Goal: Check status: Check status

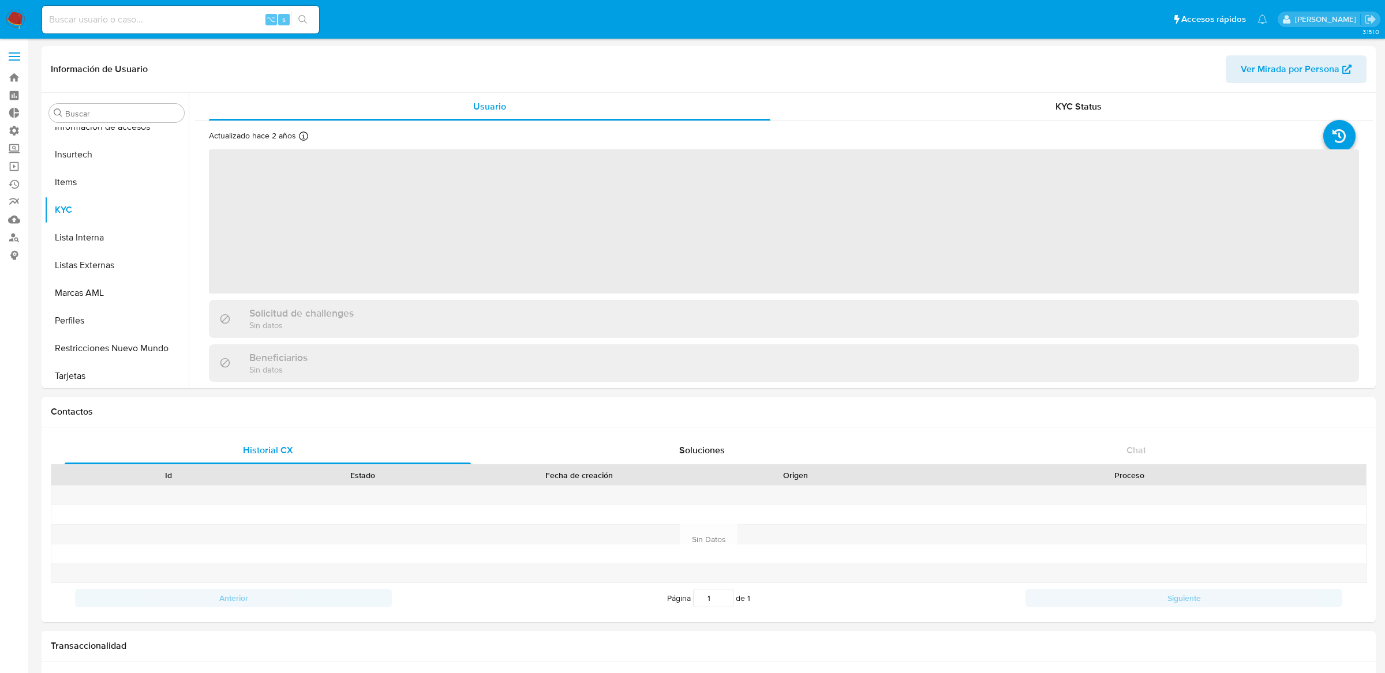
scroll to position [486, 0]
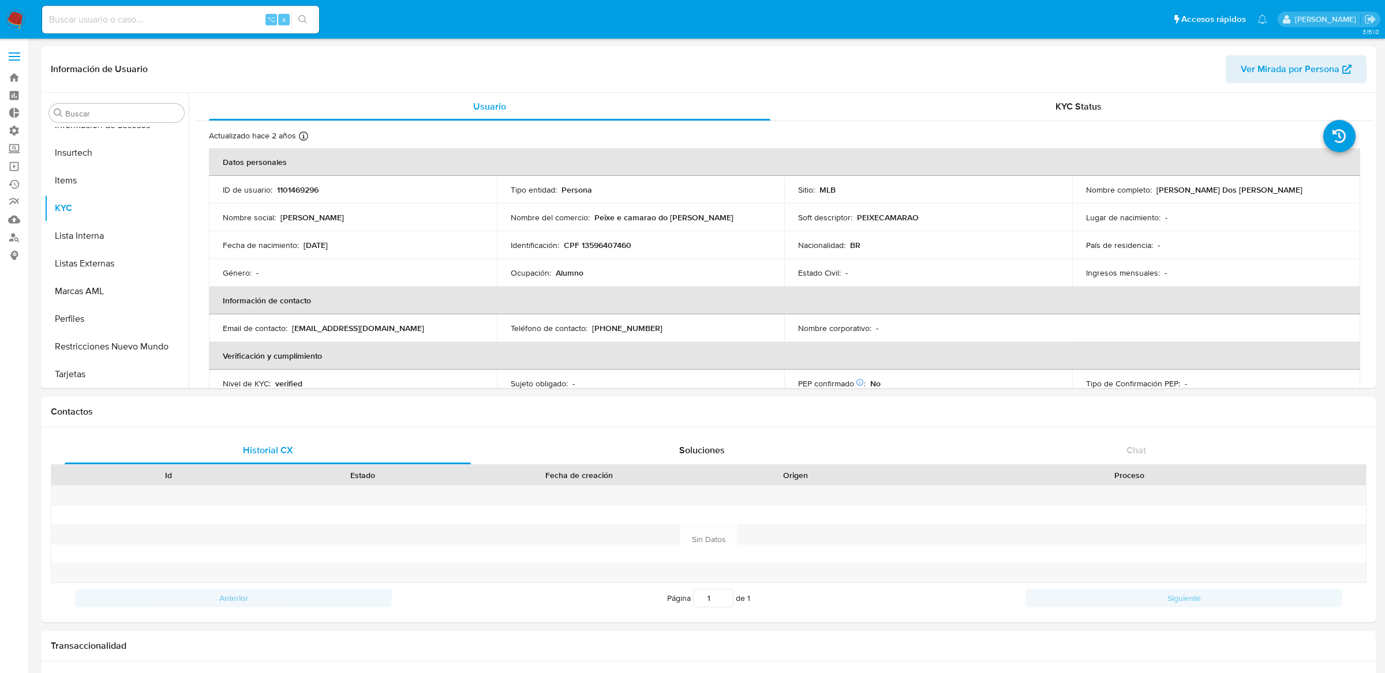
select select "10"
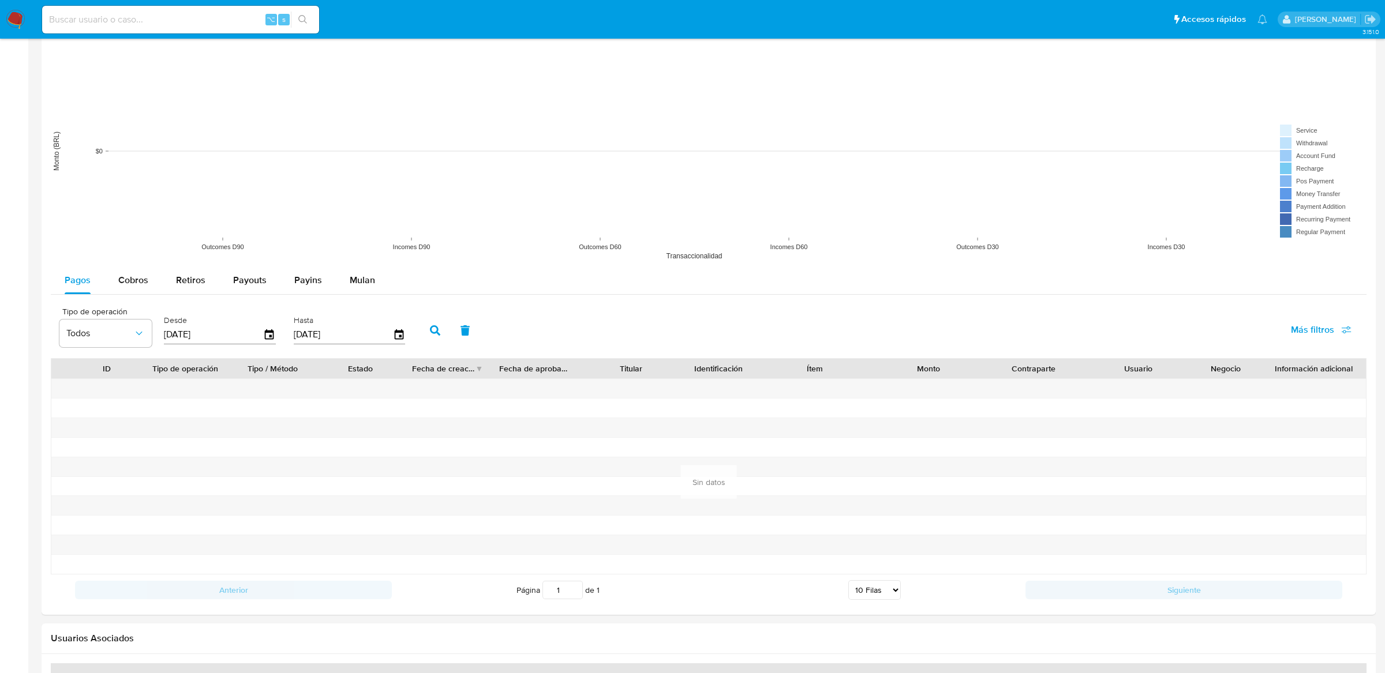
scroll to position [899, 0]
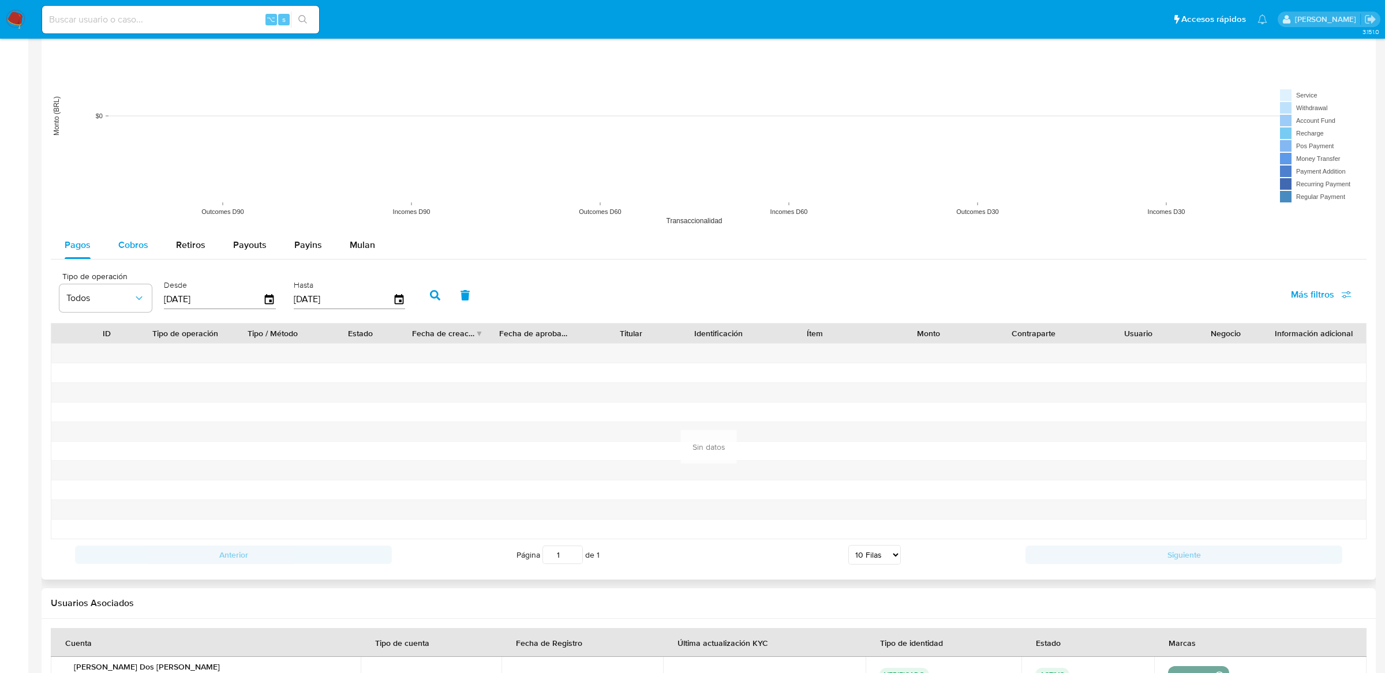
click at [158, 253] on button "Cobros" at bounding box center [133, 245] width 58 height 28
select select "10"
click at [88, 248] on span "Pagos" at bounding box center [78, 244] width 26 height 13
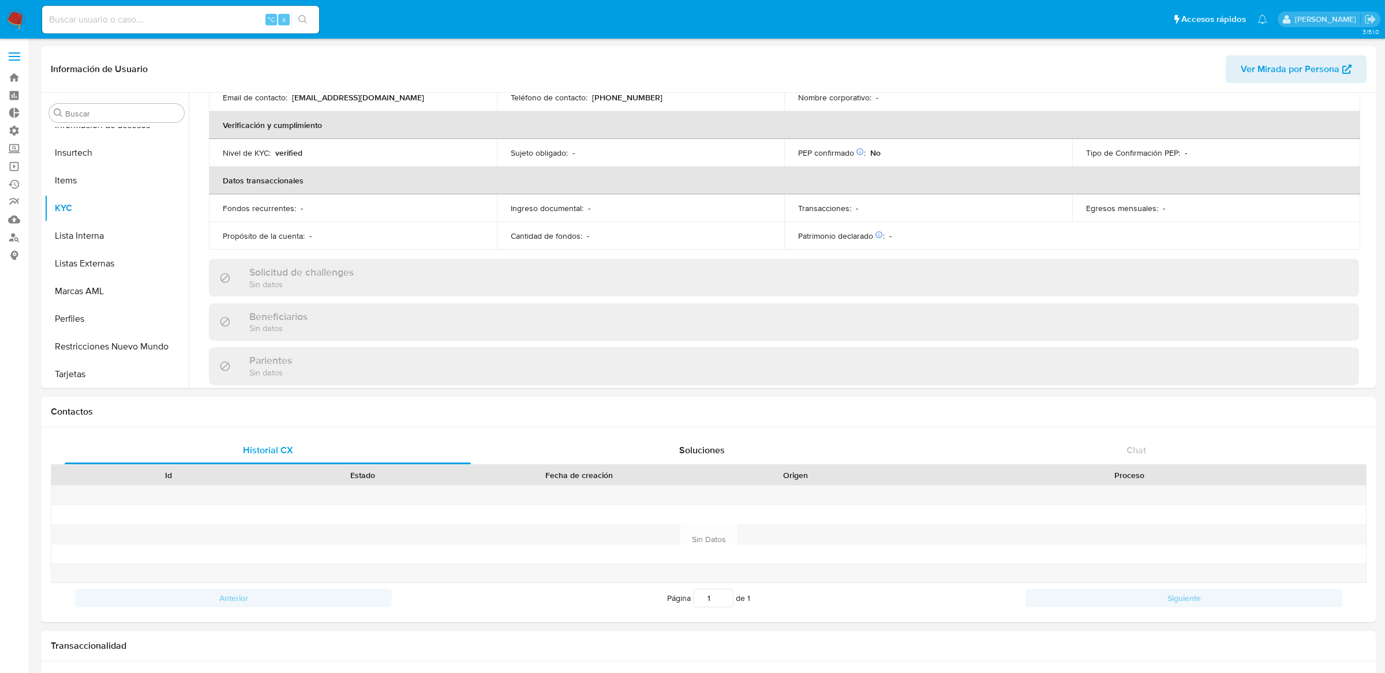
scroll to position [0, 0]
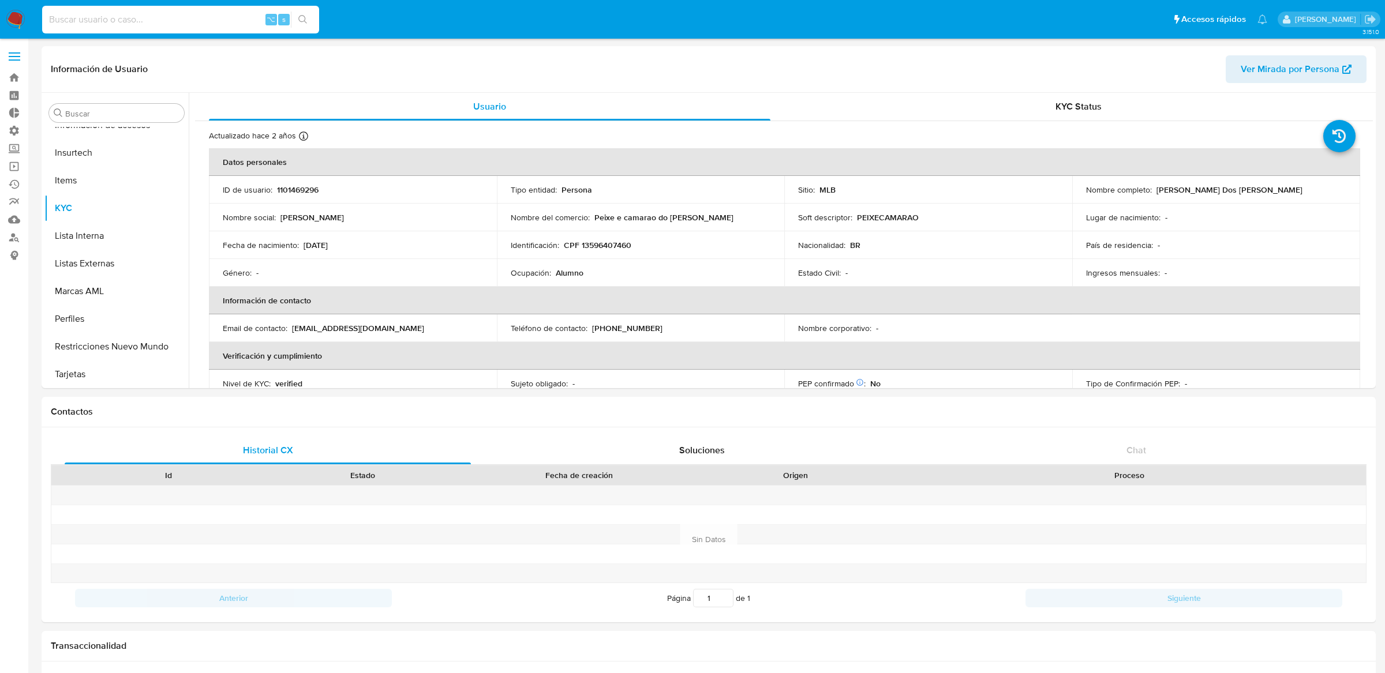
click at [238, 14] on input at bounding box center [180, 19] width 277 height 15
paste input "459614541"
type input "459614541"
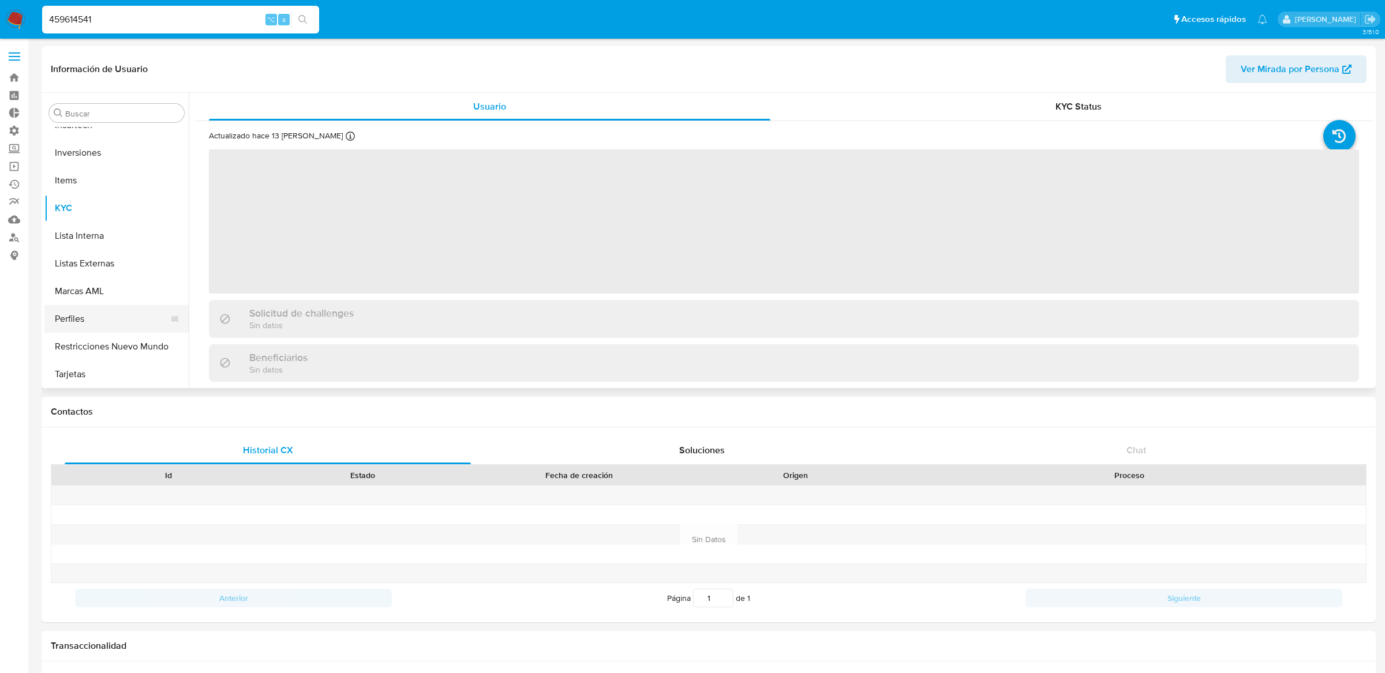
scroll to position [515, 0]
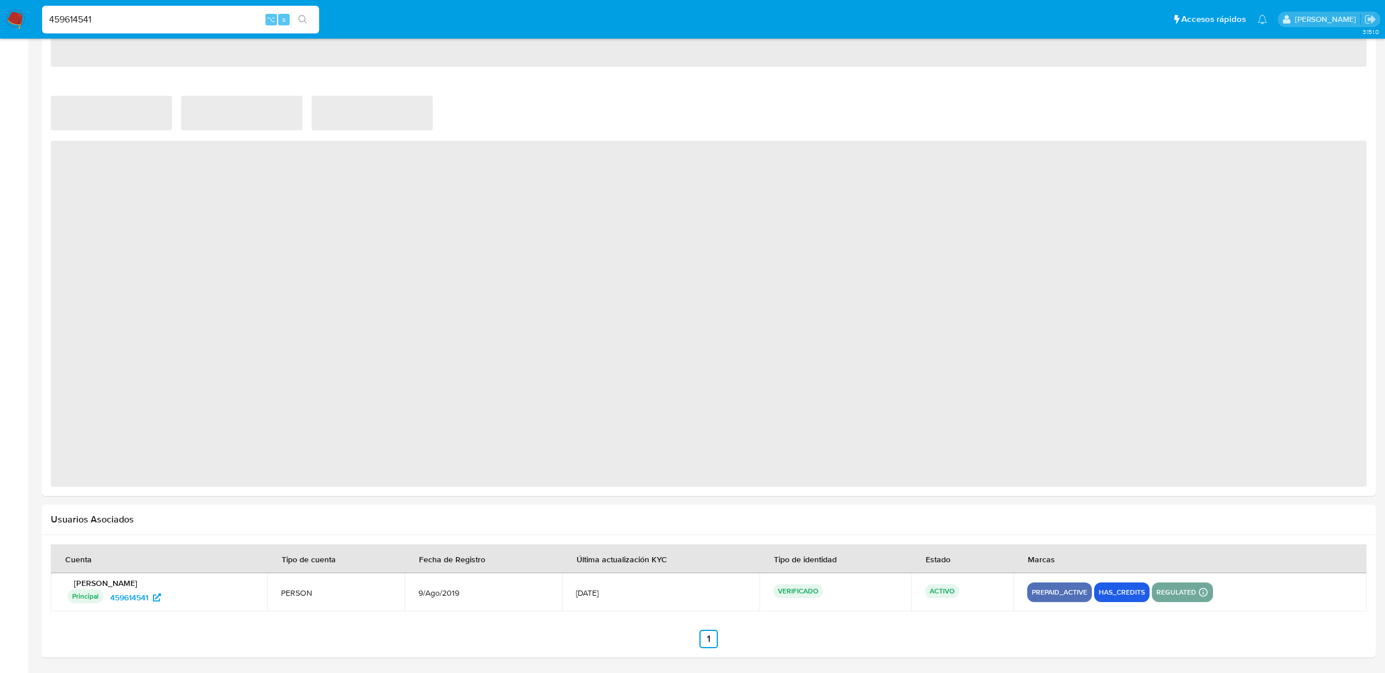
select select "10"
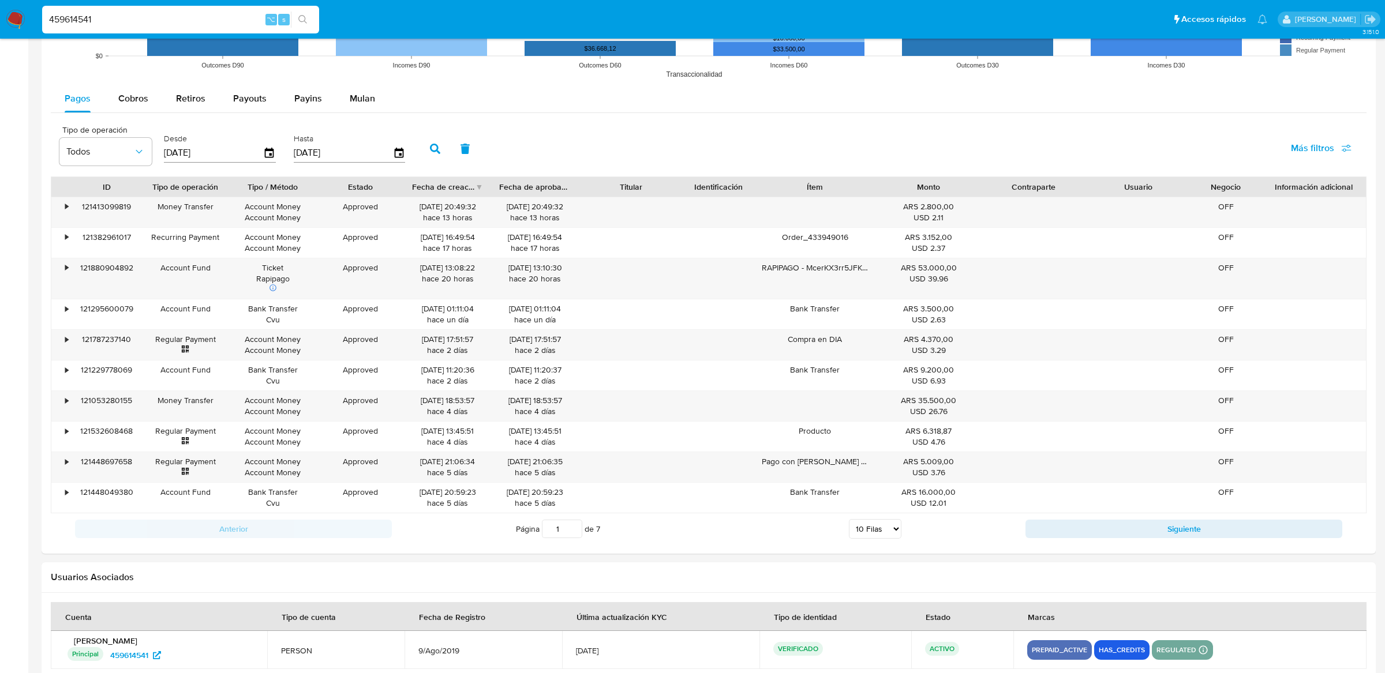
scroll to position [968, 0]
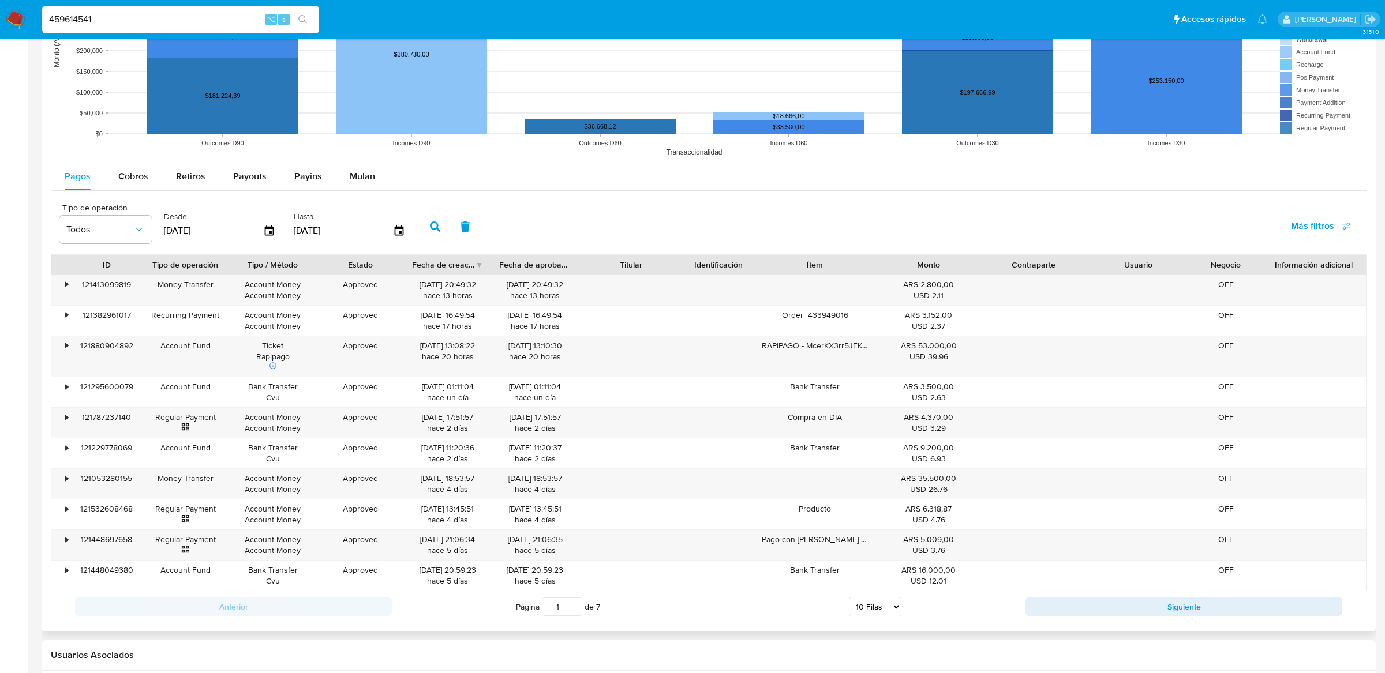
click at [1025, 603] on div "Siguiente" at bounding box center [1183, 607] width 317 height 18
click at [1032, 603] on button "Siguiente" at bounding box center [1183, 607] width 317 height 18
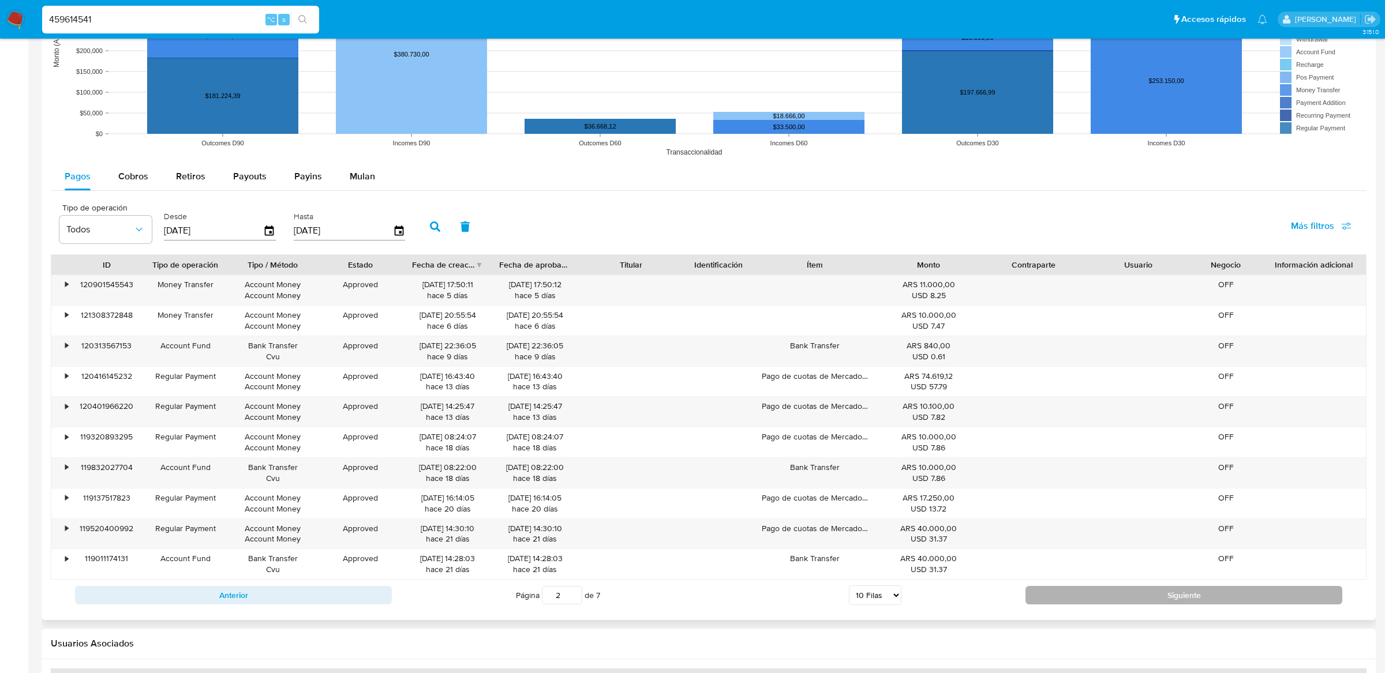
click at [1032, 603] on button "Siguiente" at bounding box center [1183, 595] width 317 height 18
type input "4"
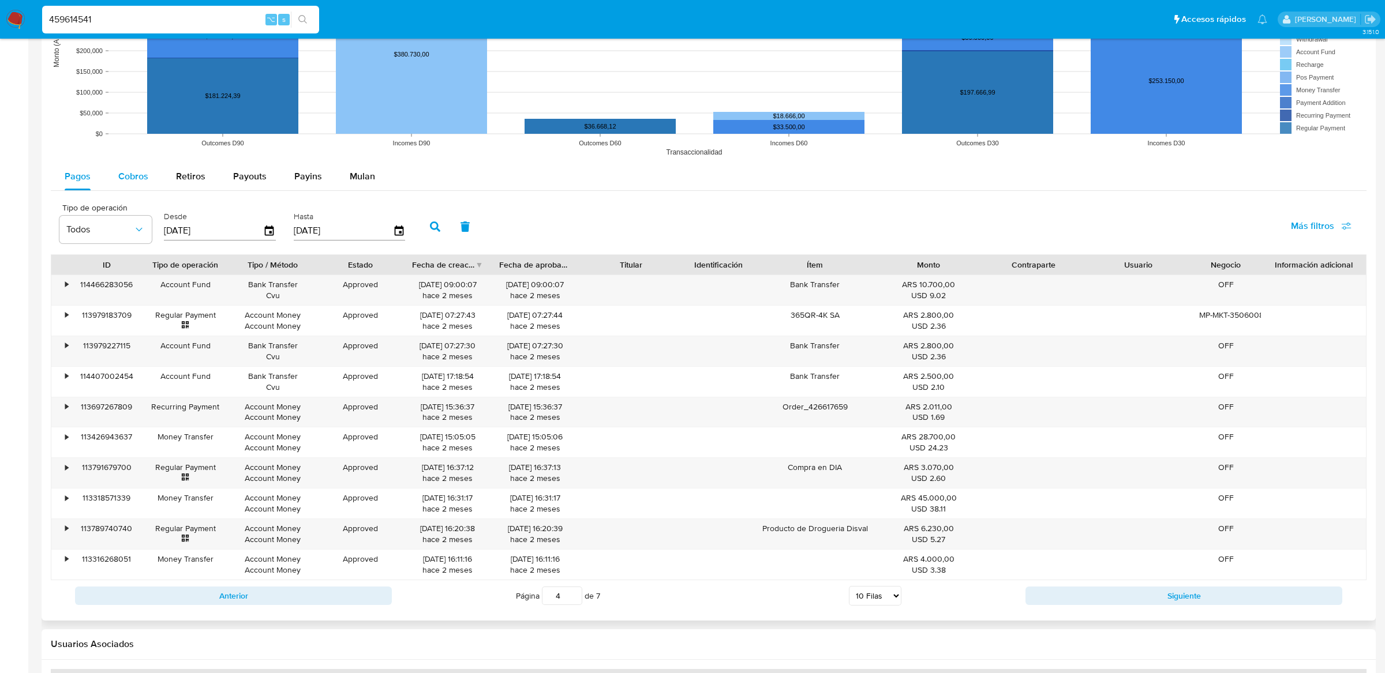
click at [133, 169] on div "Cobros" at bounding box center [133, 177] width 30 height 28
select select "10"
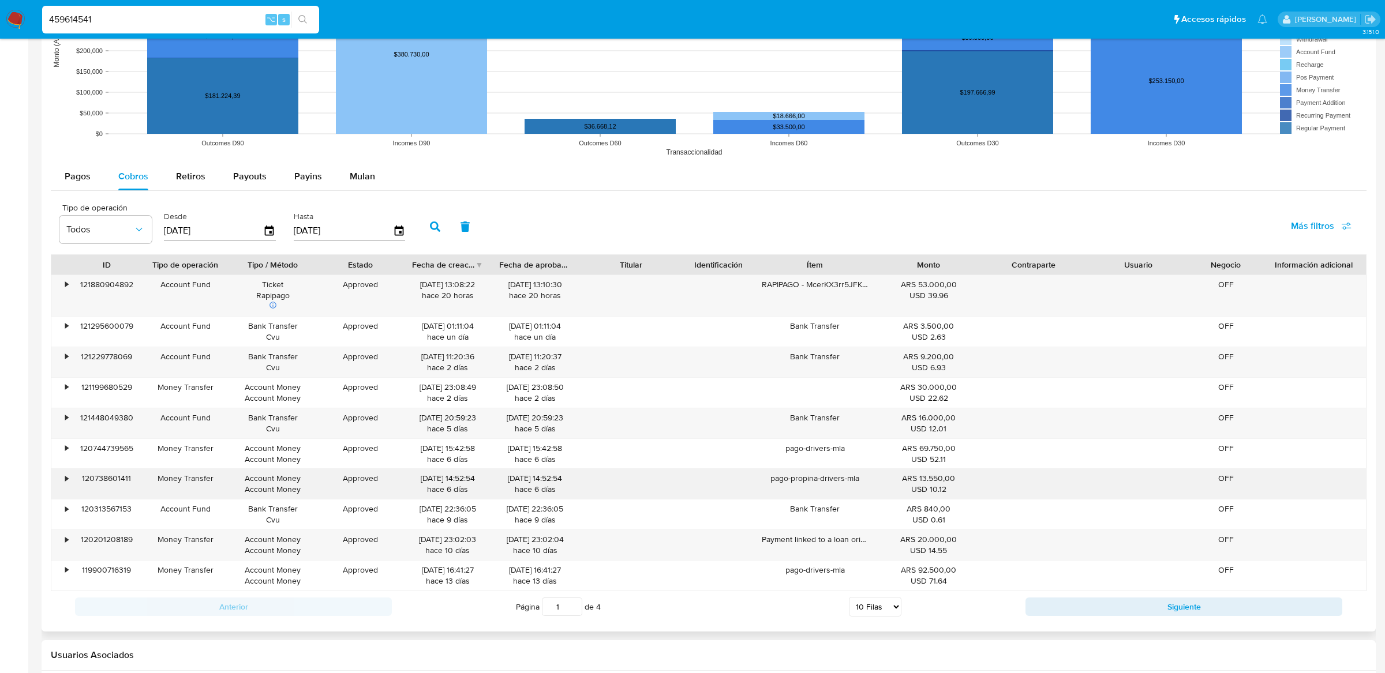
click at [829, 486] on div "pago-propina-drivers-mla" at bounding box center [815, 484] width 122 height 30
click at [829, 483] on div "pago-propina-drivers-mla" at bounding box center [815, 484] width 122 height 30
click at [201, 17] on input "459614541" at bounding box center [180, 19] width 277 height 15
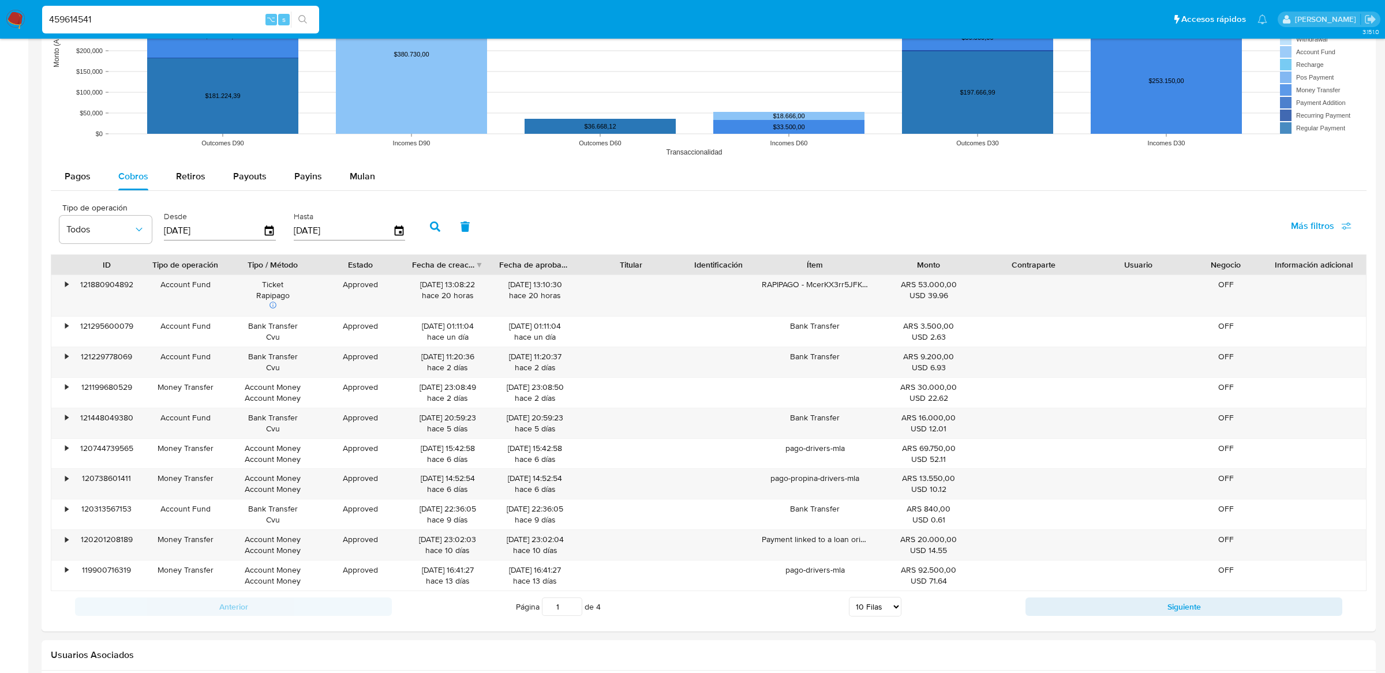
click at [201, 17] on input "459614541" at bounding box center [180, 19] width 277 height 15
paste input "2427461398"
type input "2427461398"
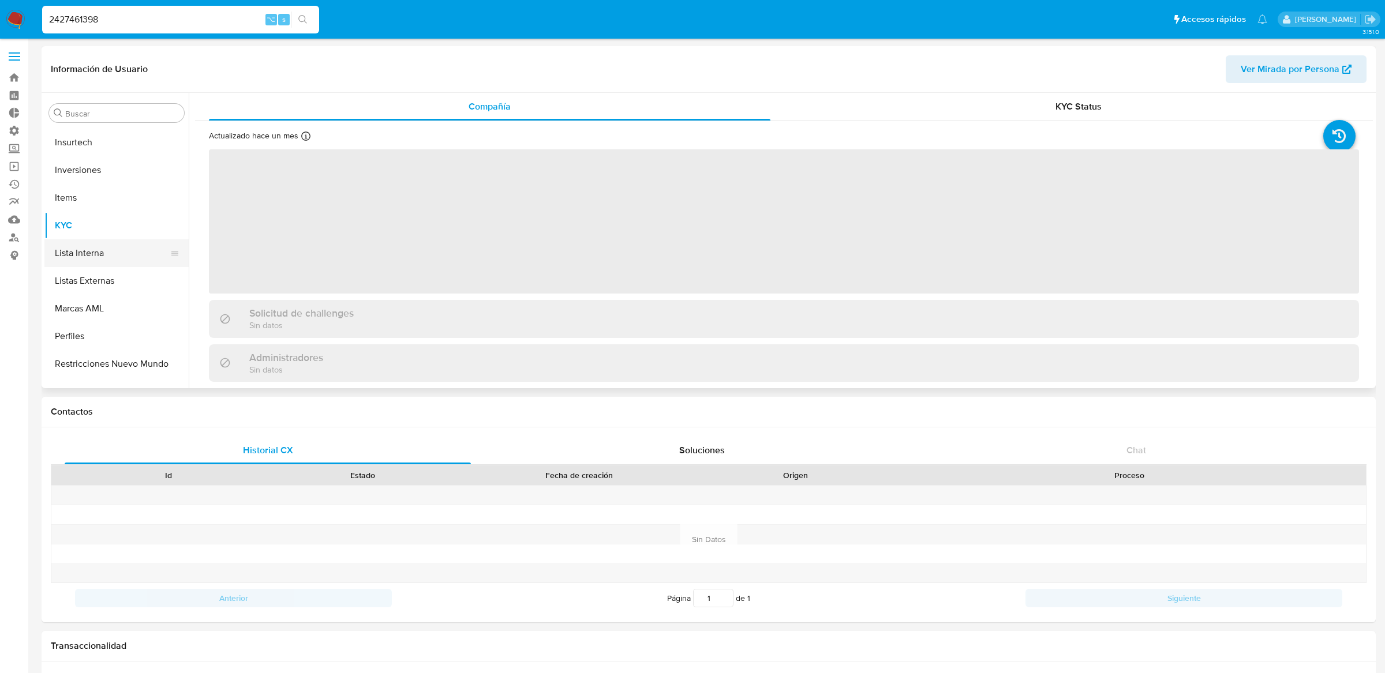
scroll to position [515, 0]
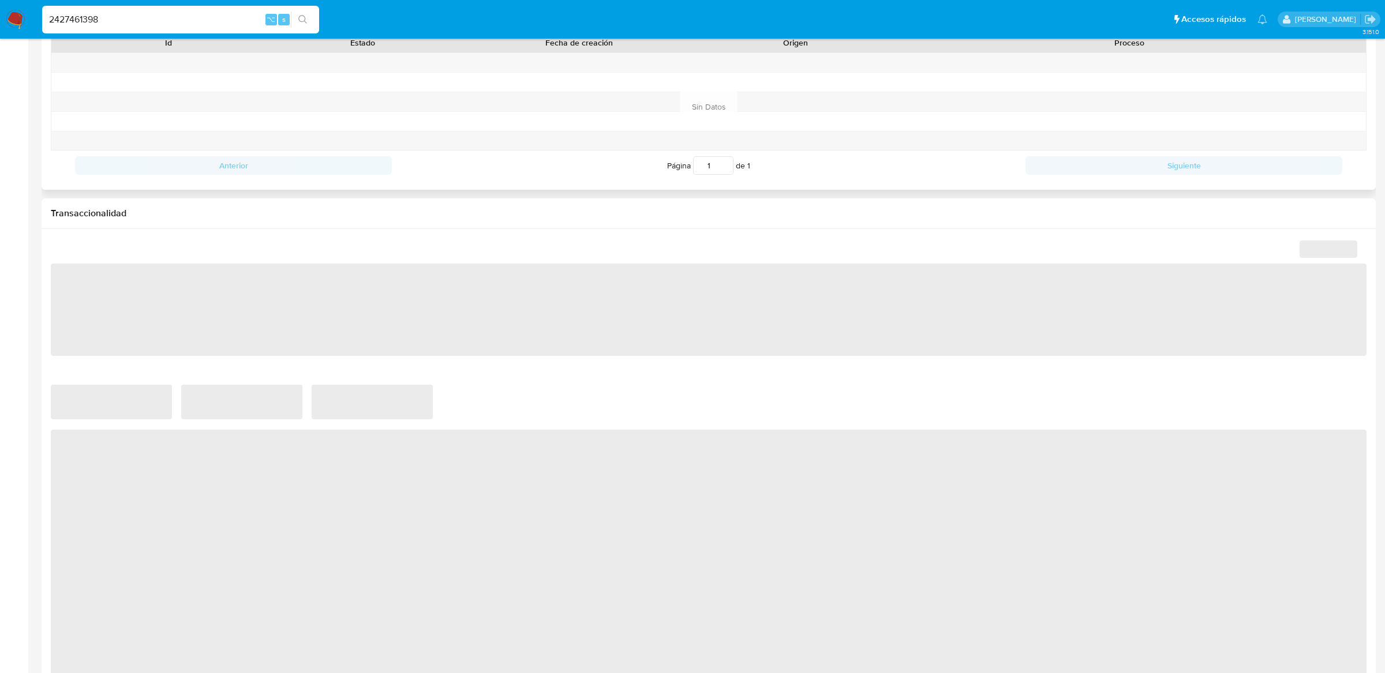
select select "10"
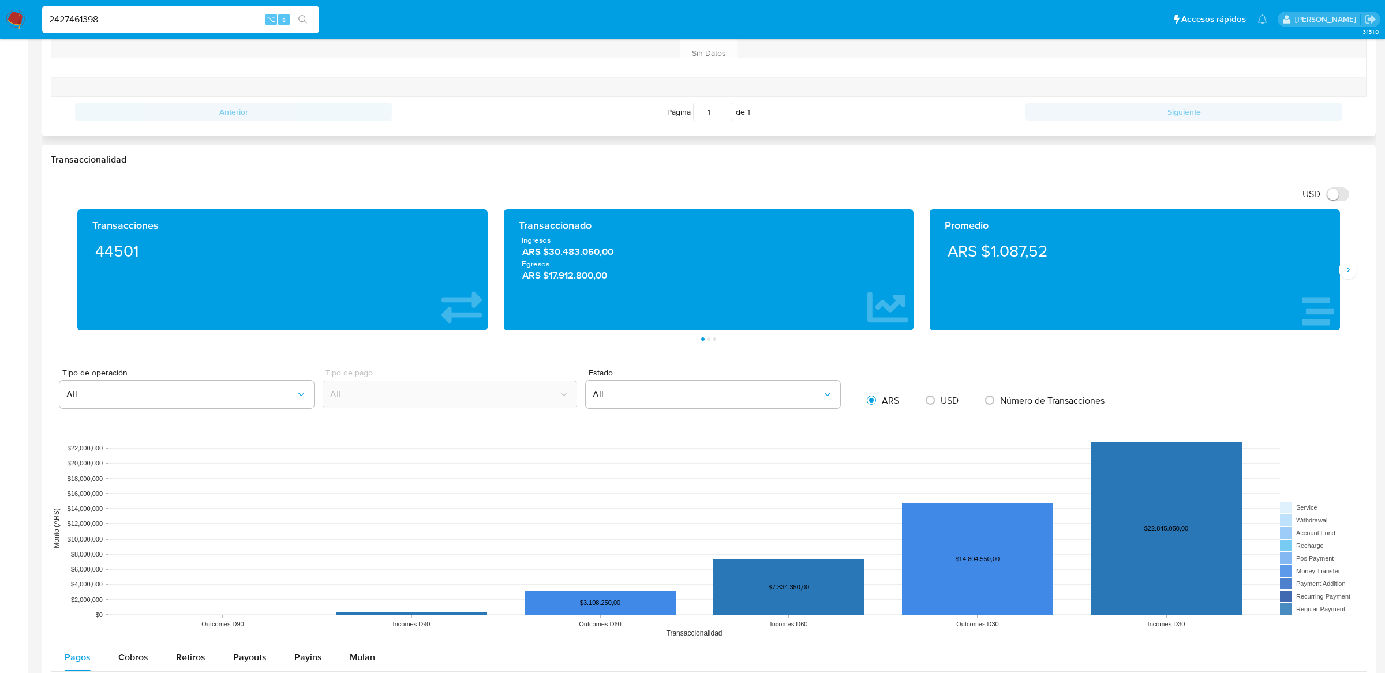
scroll to position [0, 0]
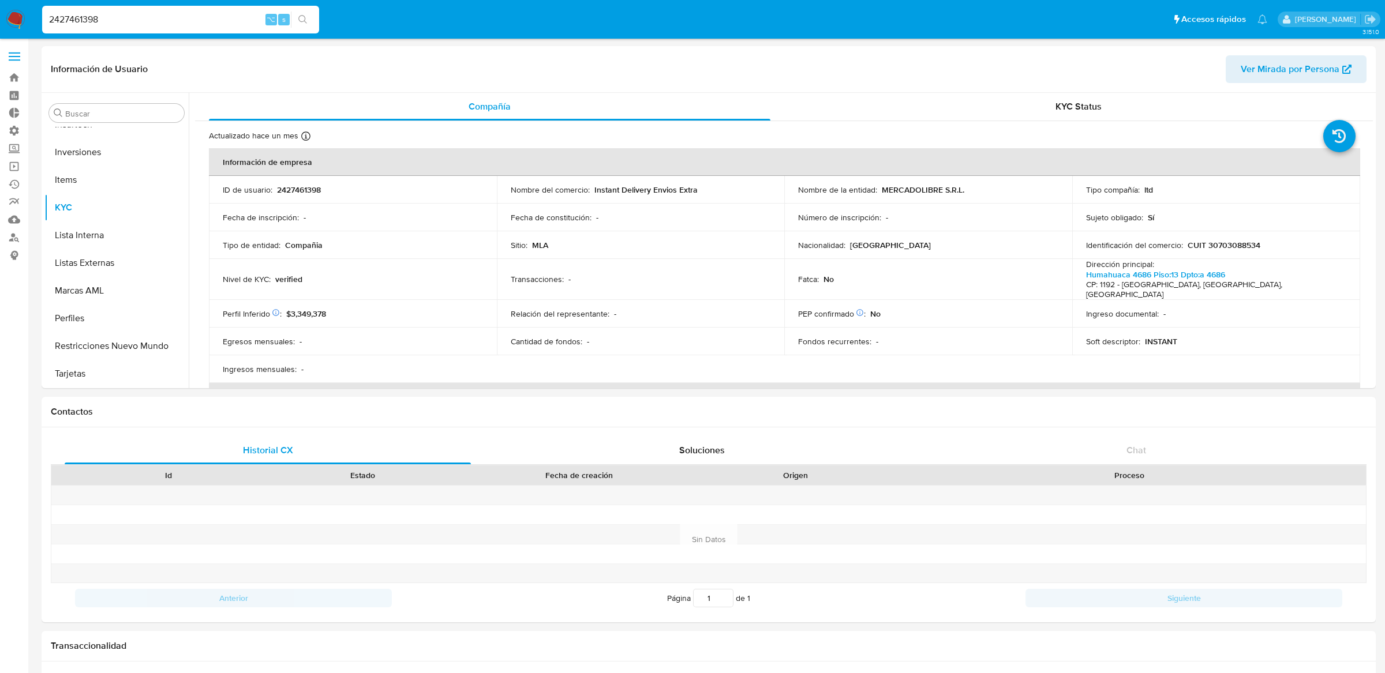
click at [225, 24] on input "2427461398" at bounding box center [180, 19] width 277 height 15
paste input "459614541"
type input "459614541"
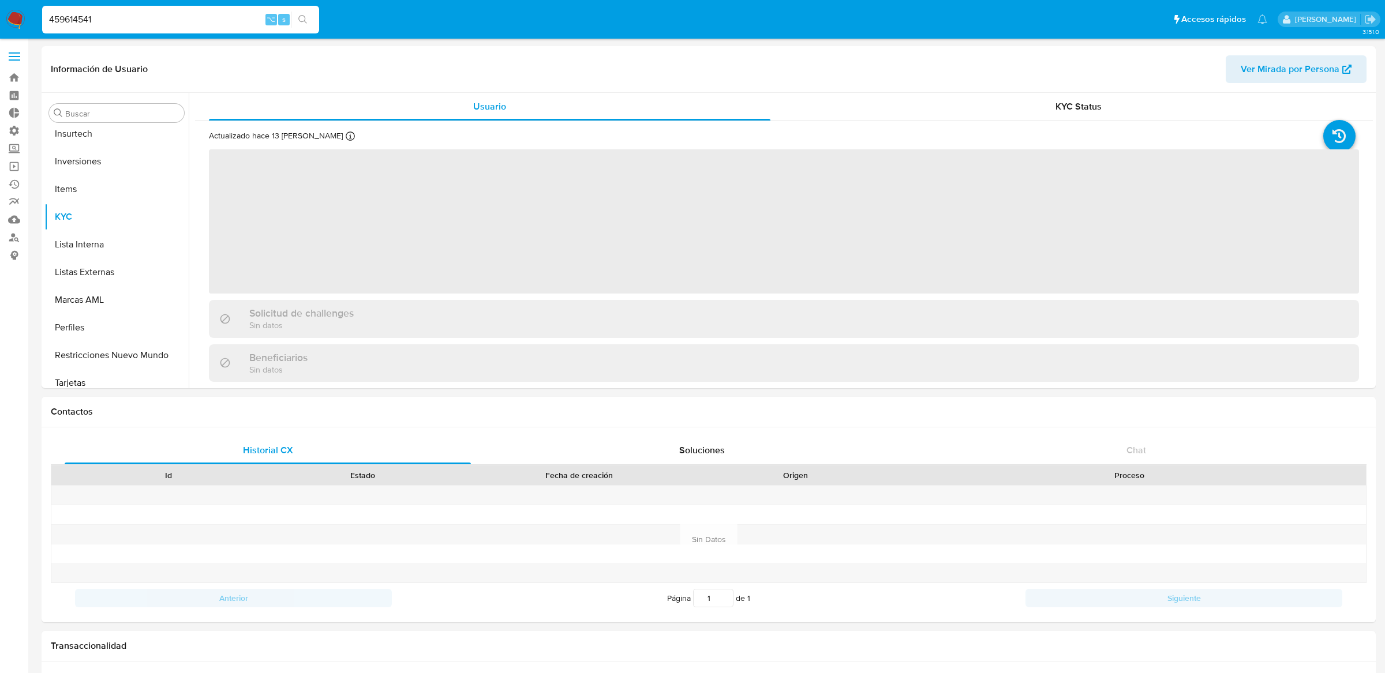
scroll to position [515, 0]
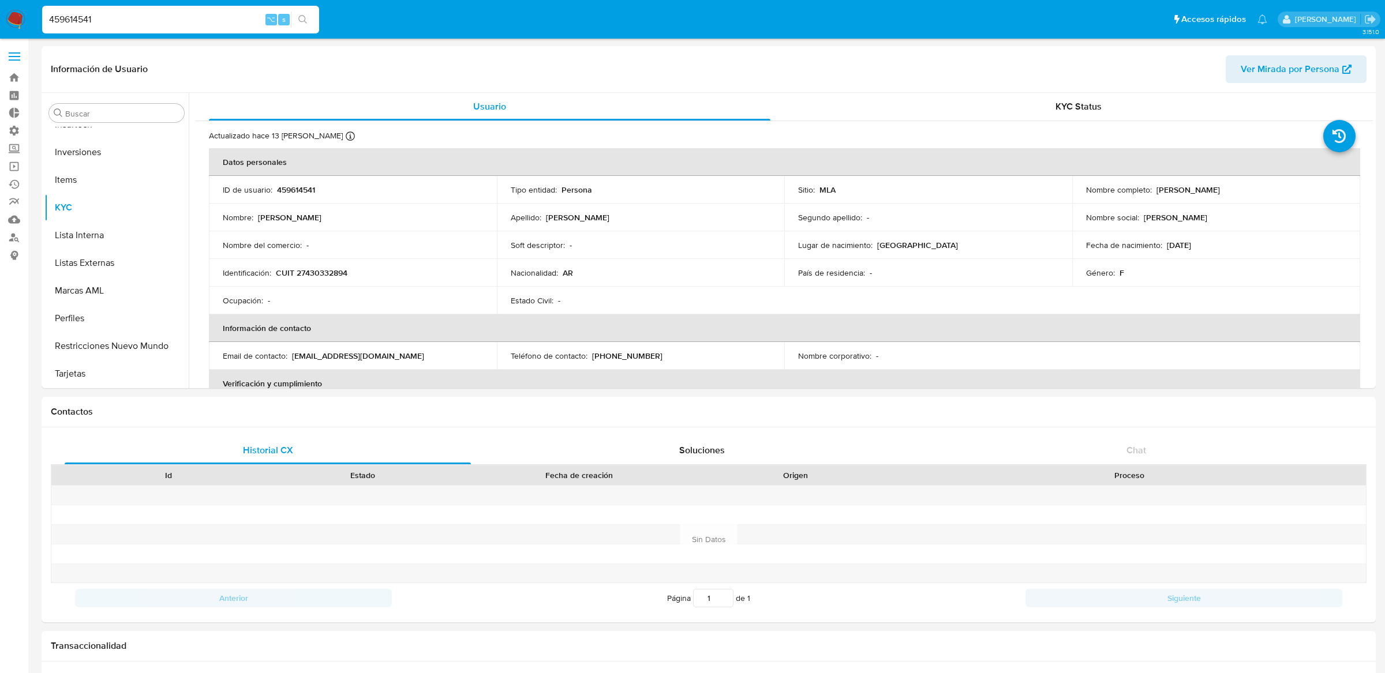
select select "10"
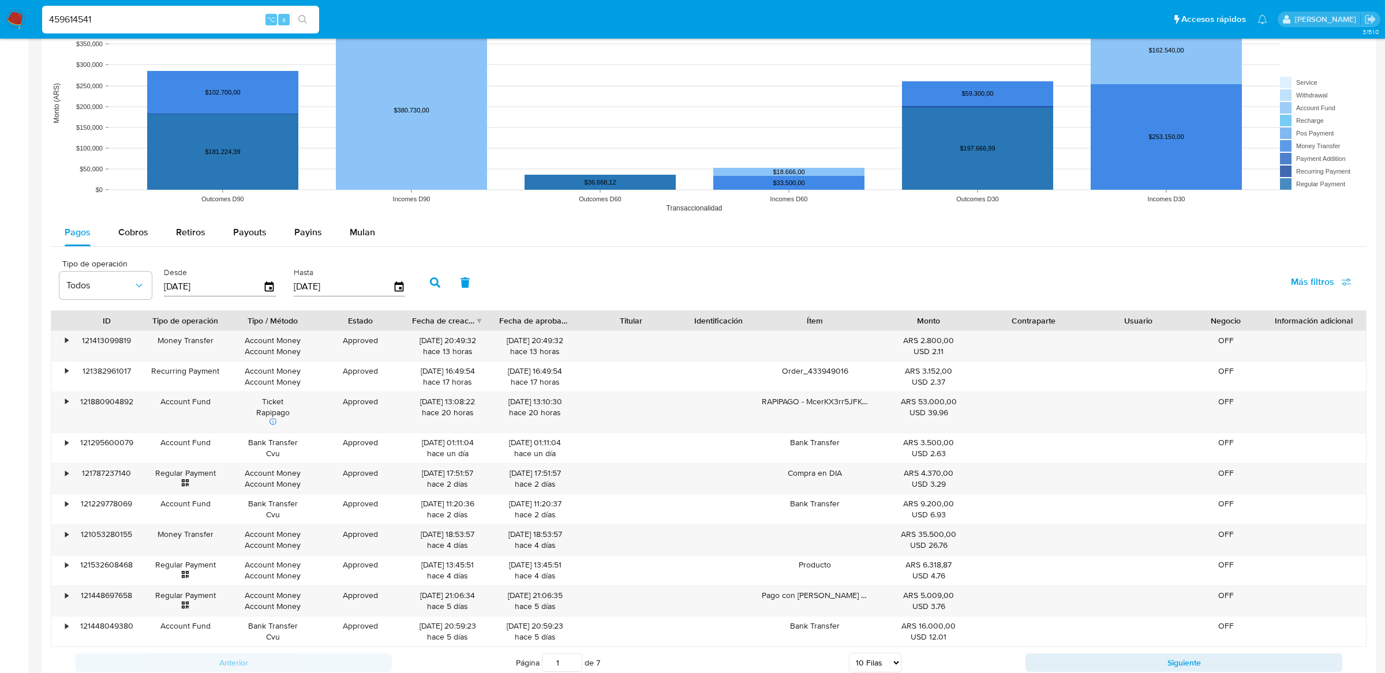
scroll to position [1017, 0]
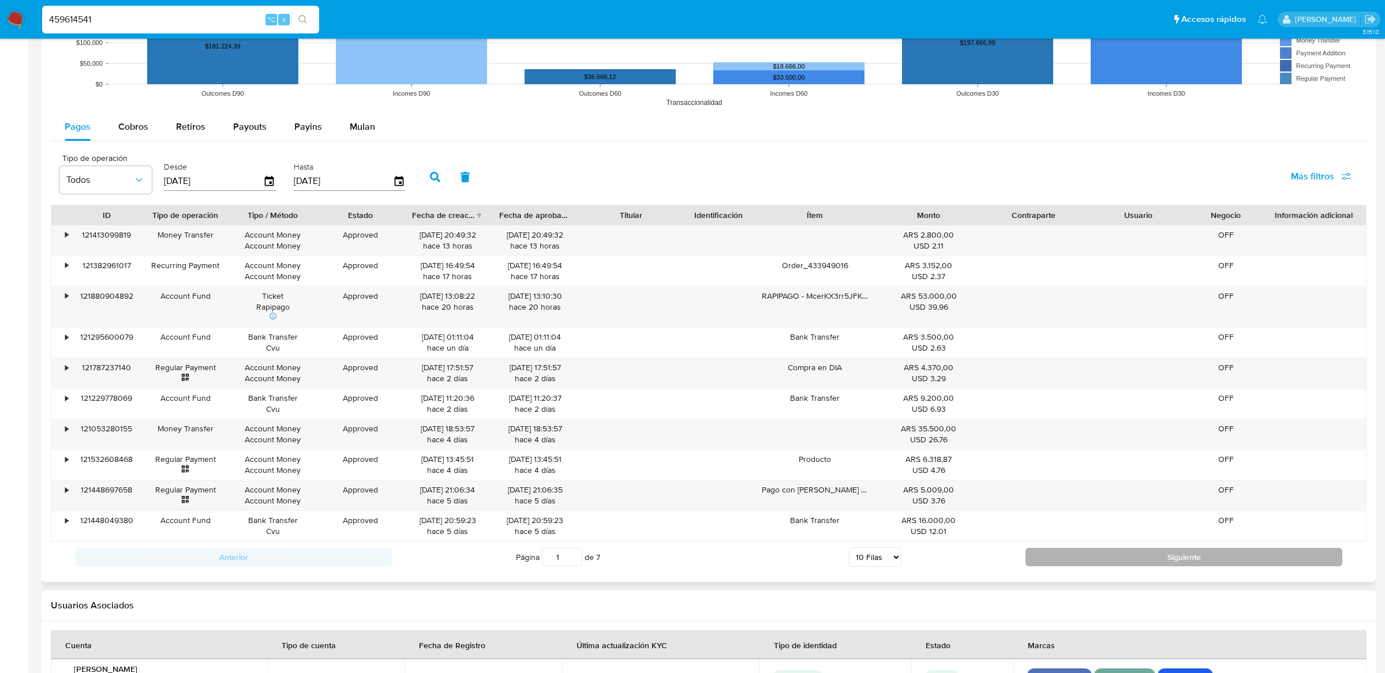
click at [1045, 556] on button "Siguiente" at bounding box center [1183, 557] width 317 height 18
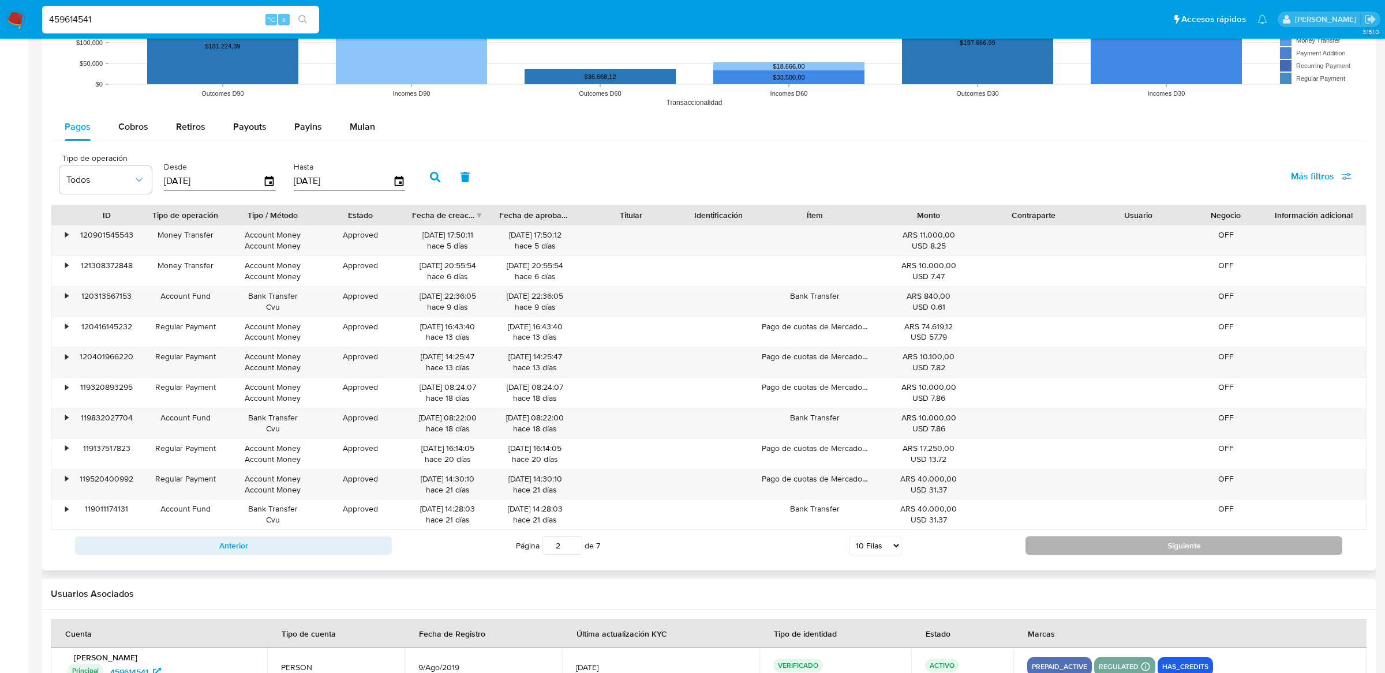
click at [1045, 555] on button "Siguiente" at bounding box center [1183, 546] width 317 height 18
type input "4"
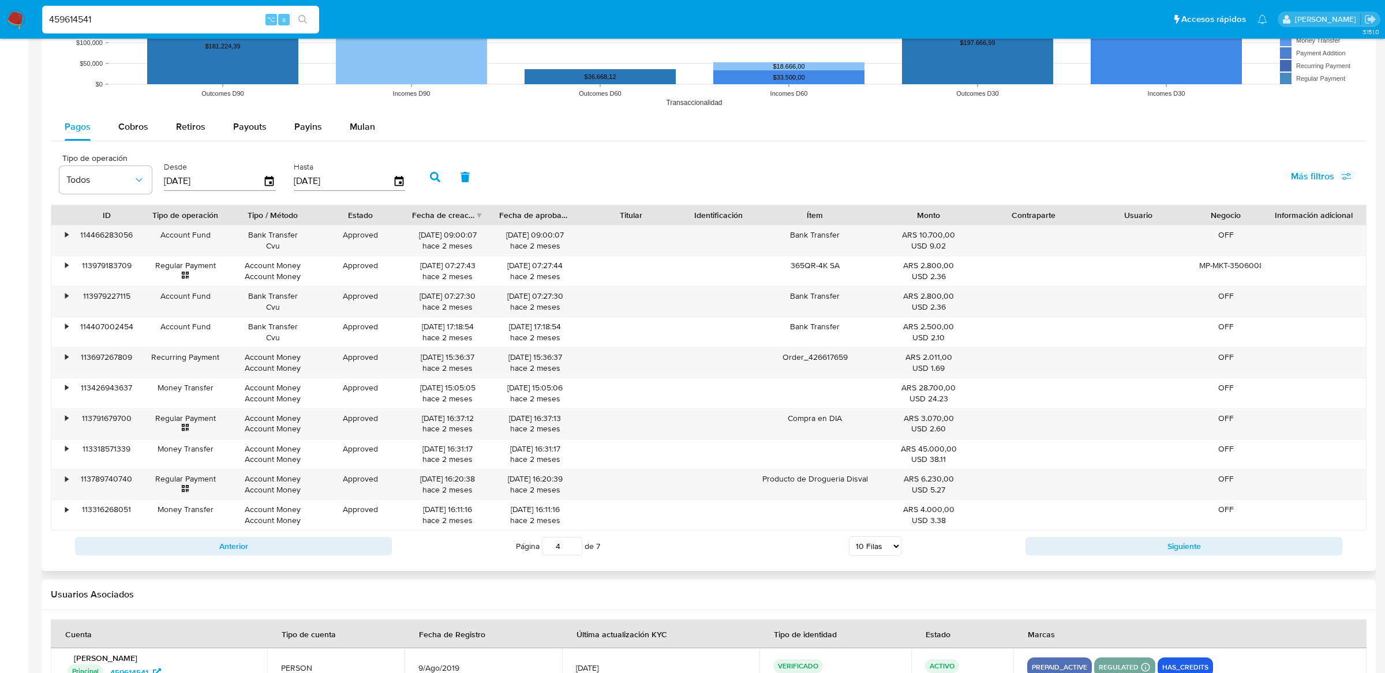
click at [156, 146] on div "Pagos Cobros Retiros Payouts Payins Mulan Tipo de operación Todos Desde [DATE] …" at bounding box center [709, 337] width 1316 height 449
click at [141, 126] on span "Cobros" at bounding box center [133, 126] width 30 height 13
select select "10"
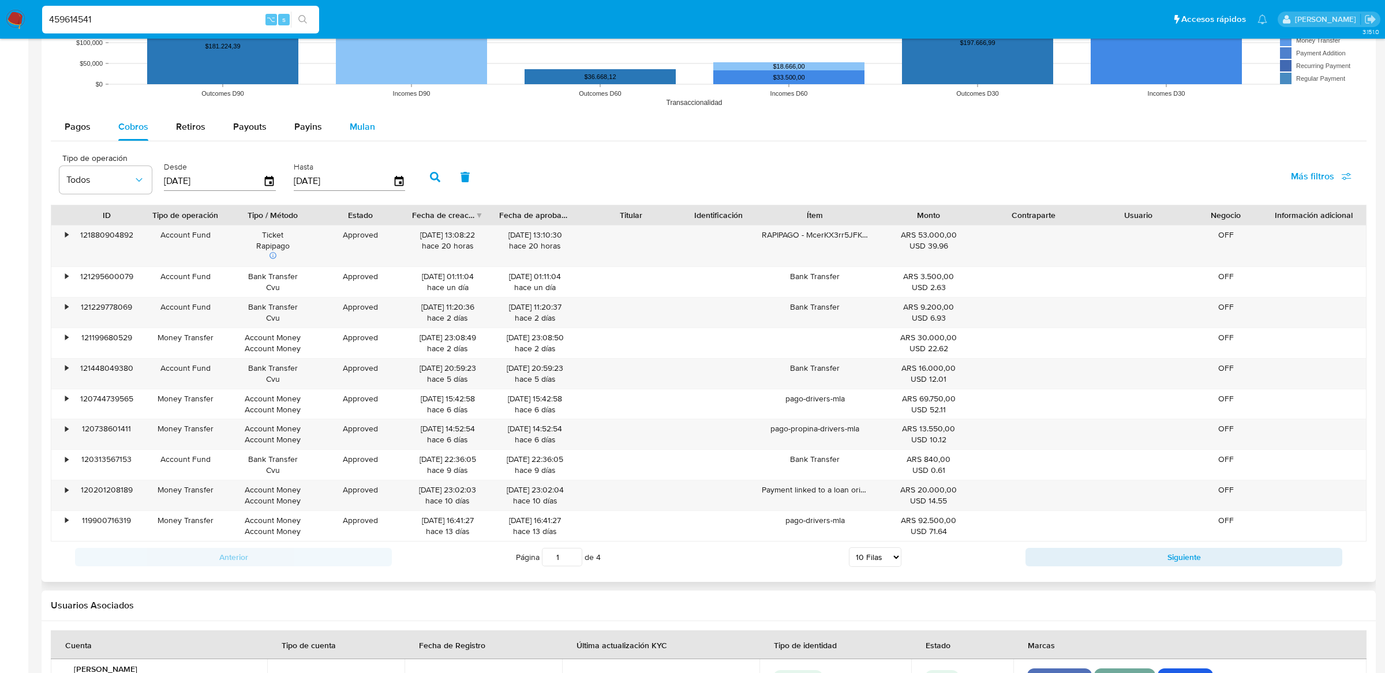
click at [366, 129] on span "Mulan" at bounding box center [362, 126] width 25 height 13
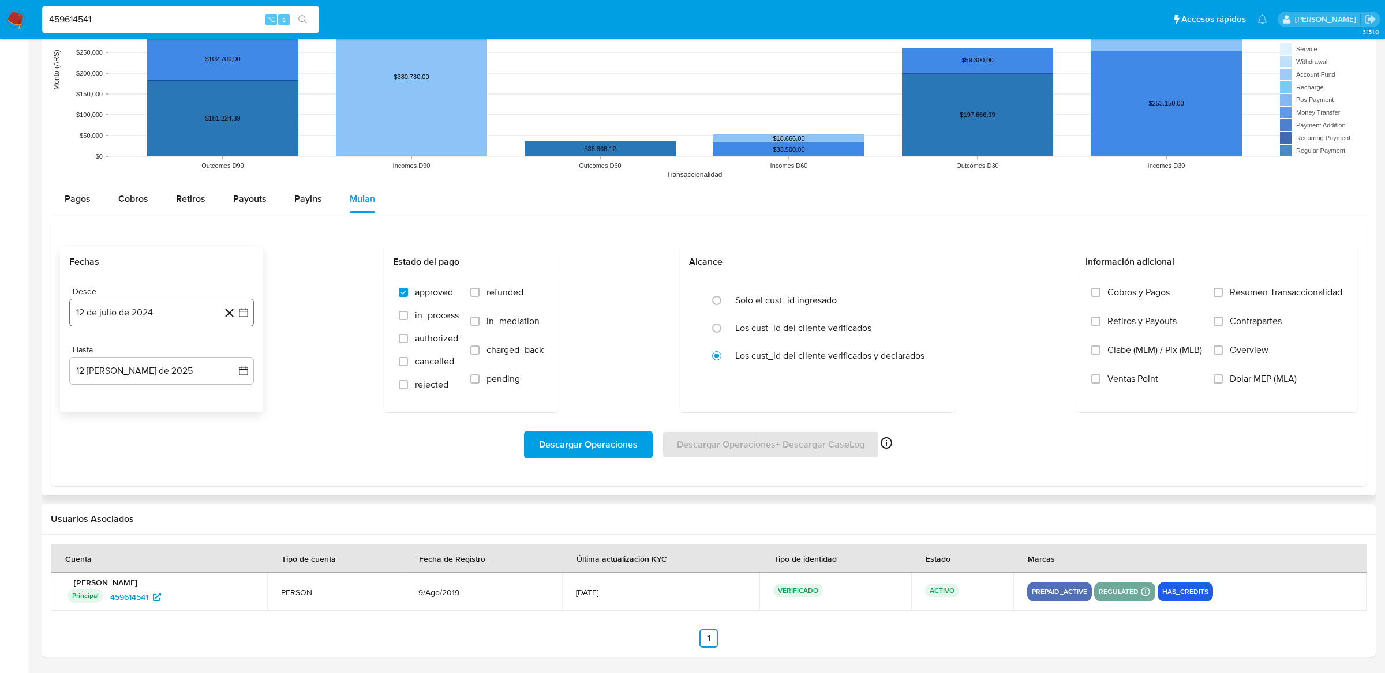
click at [243, 311] on icon "button" at bounding box center [244, 313] width 12 height 12
click at [235, 347] on icon "Mes siguiente" at bounding box center [233, 354] width 14 height 14
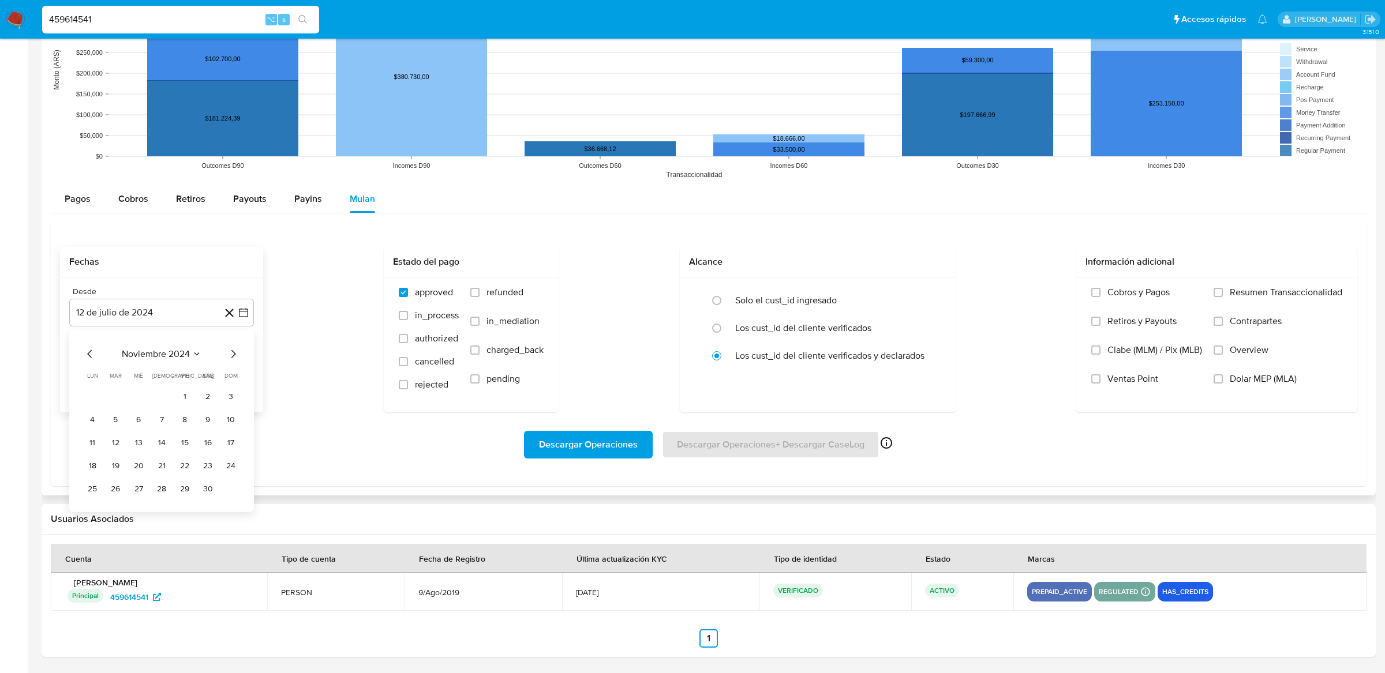
click at [235, 347] on icon "Mes siguiente" at bounding box center [233, 354] width 14 height 14
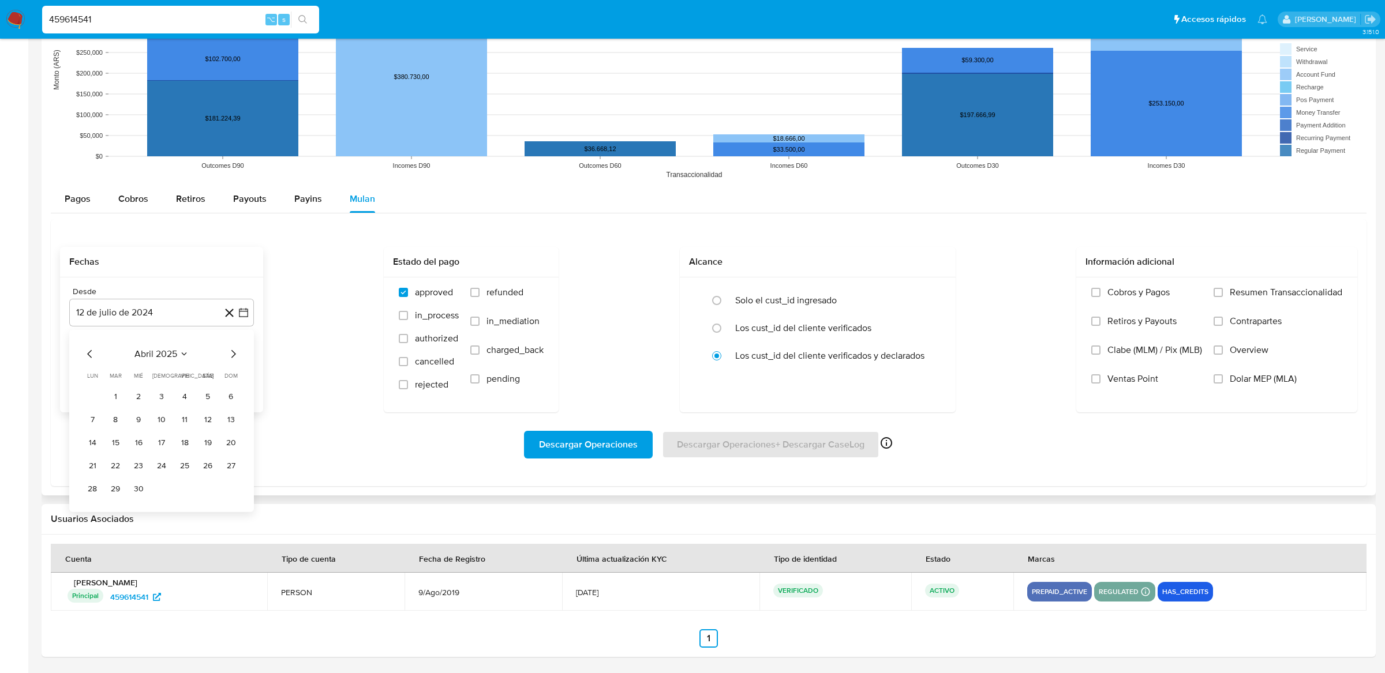
click at [235, 347] on icon "Mes siguiente" at bounding box center [233, 354] width 14 height 14
click at [140, 421] on button "6" at bounding box center [138, 420] width 18 height 18
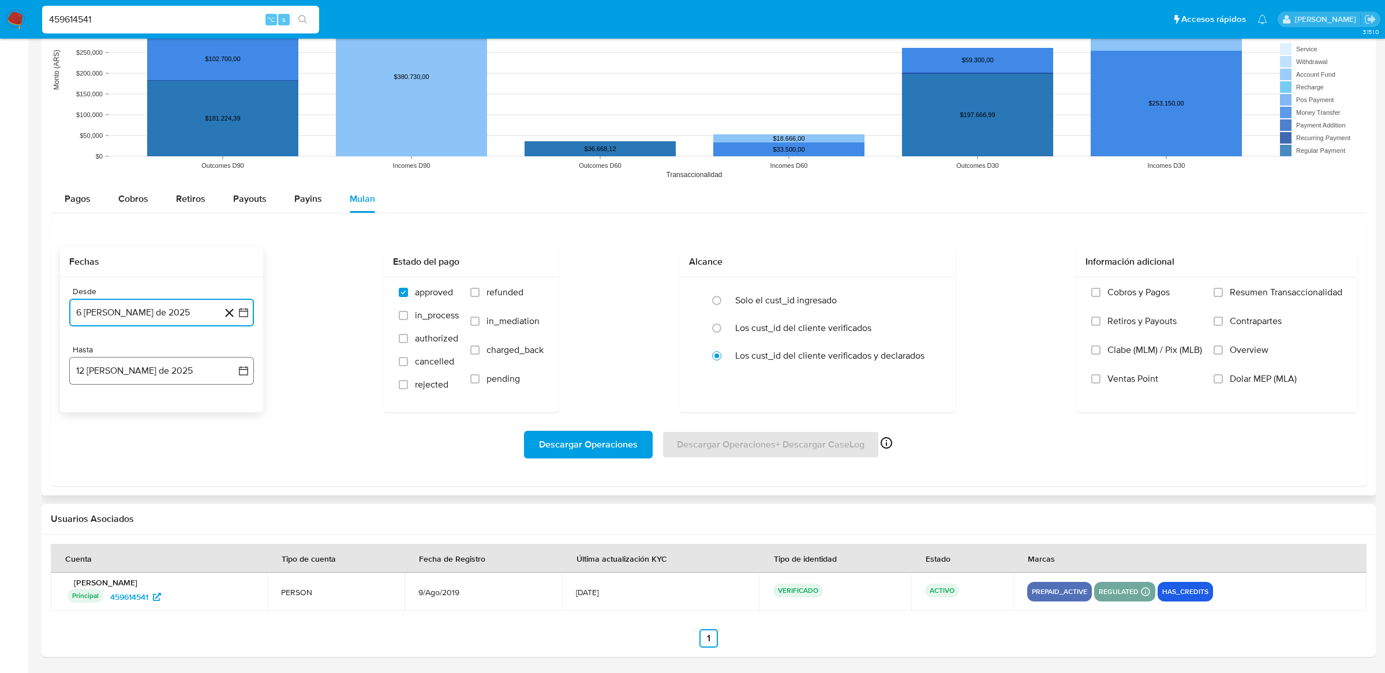
click at [242, 374] on icon "button" at bounding box center [244, 371] width 12 height 12
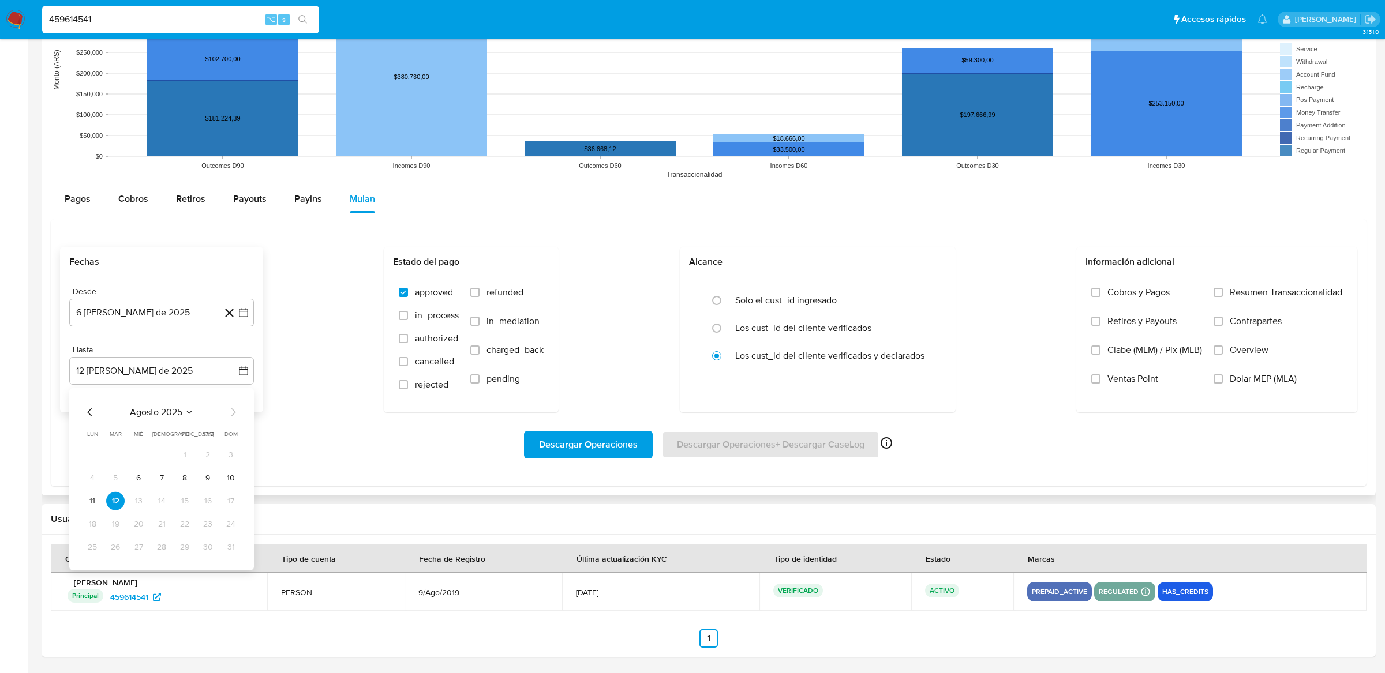
click at [125, 476] on tr "4 5 6 7 8 9 10" at bounding box center [161, 478] width 157 height 18
click at [128, 476] on tr "4 5 6 7 8 9 10" at bounding box center [161, 478] width 157 height 18
click at [130, 476] on button "6" at bounding box center [138, 478] width 18 height 18
click at [739, 300] on label "Solo el cust_id ingresado" at bounding box center [786, 301] width 102 height 12
click at [726, 300] on input "radio" at bounding box center [716, 300] width 18 height 18
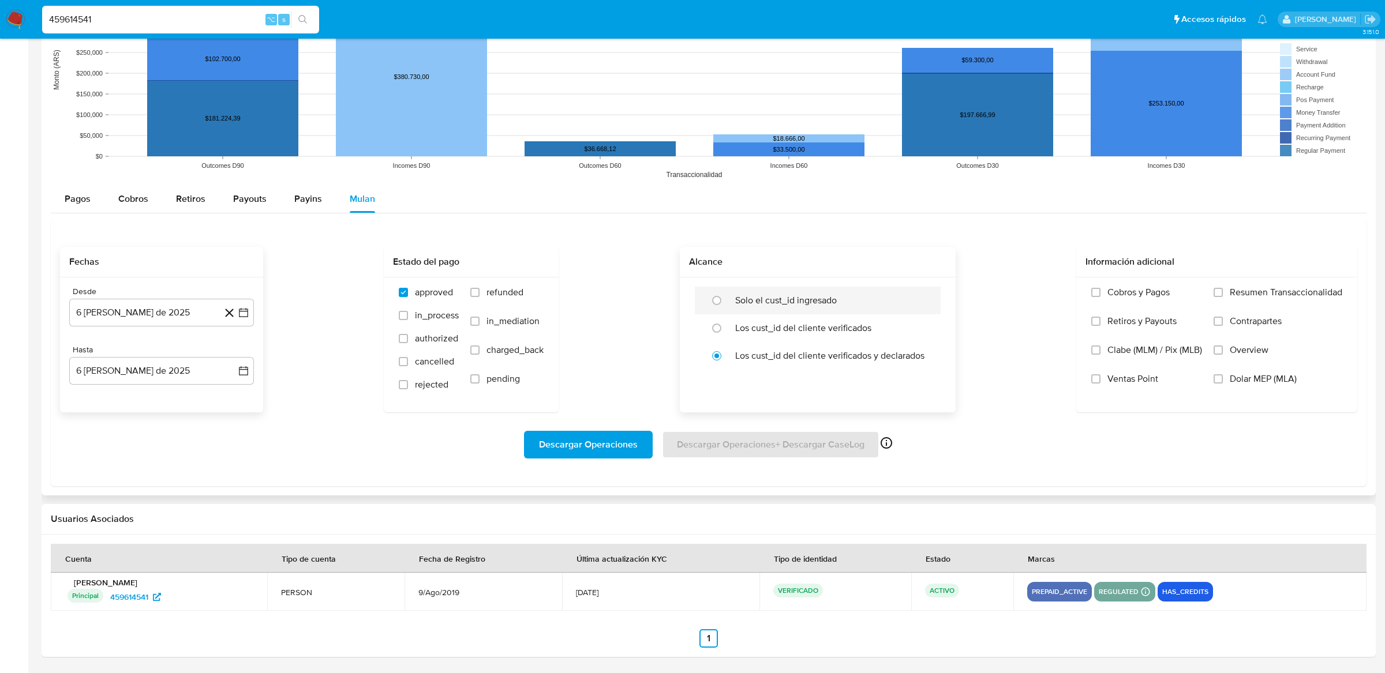
radio input "true"
click at [594, 456] on span "Descargar Operaciones" at bounding box center [588, 444] width 99 height 25
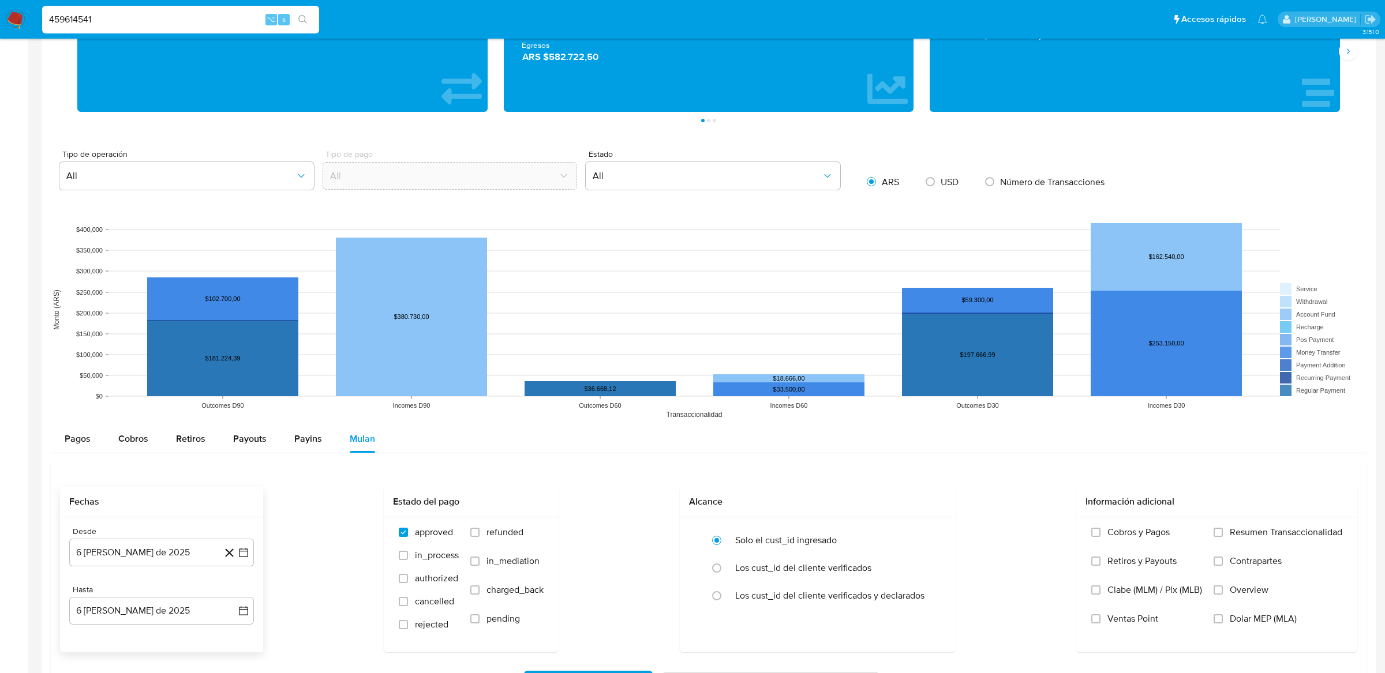
scroll to position [772, 0]
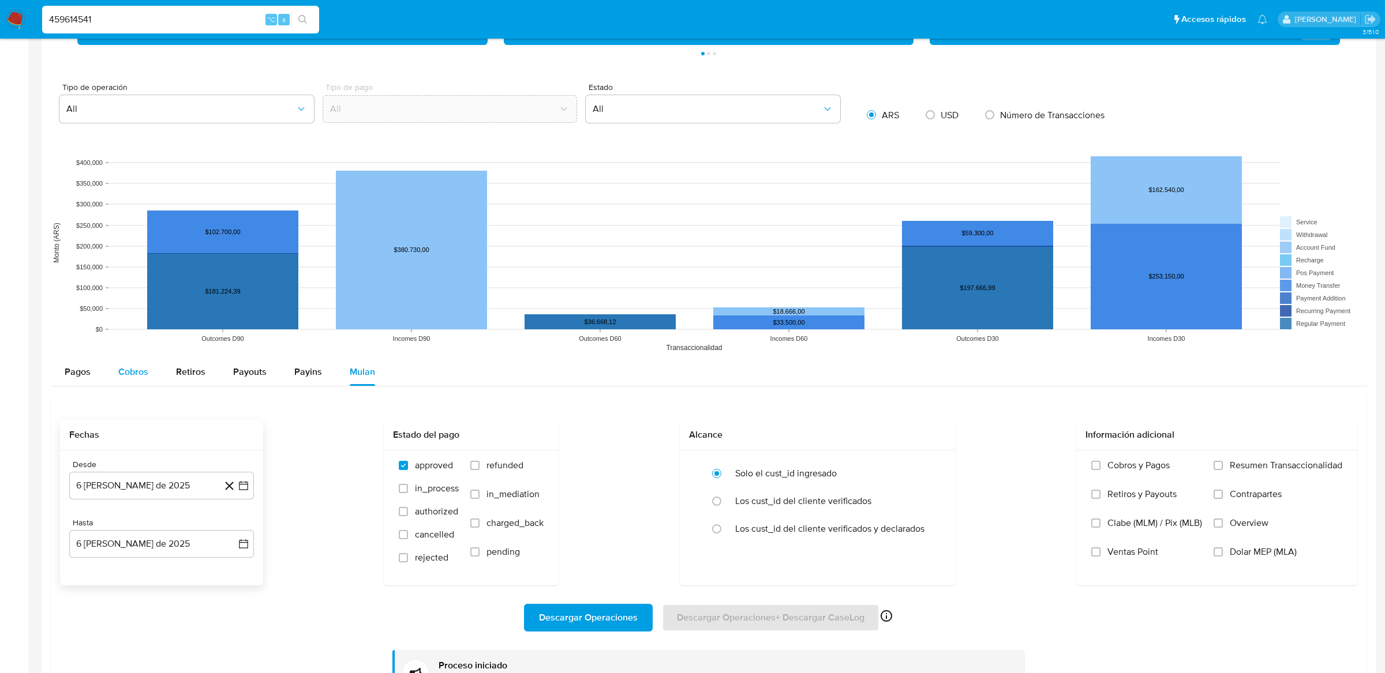
click at [148, 377] on button "Cobros" at bounding box center [133, 372] width 58 height 28
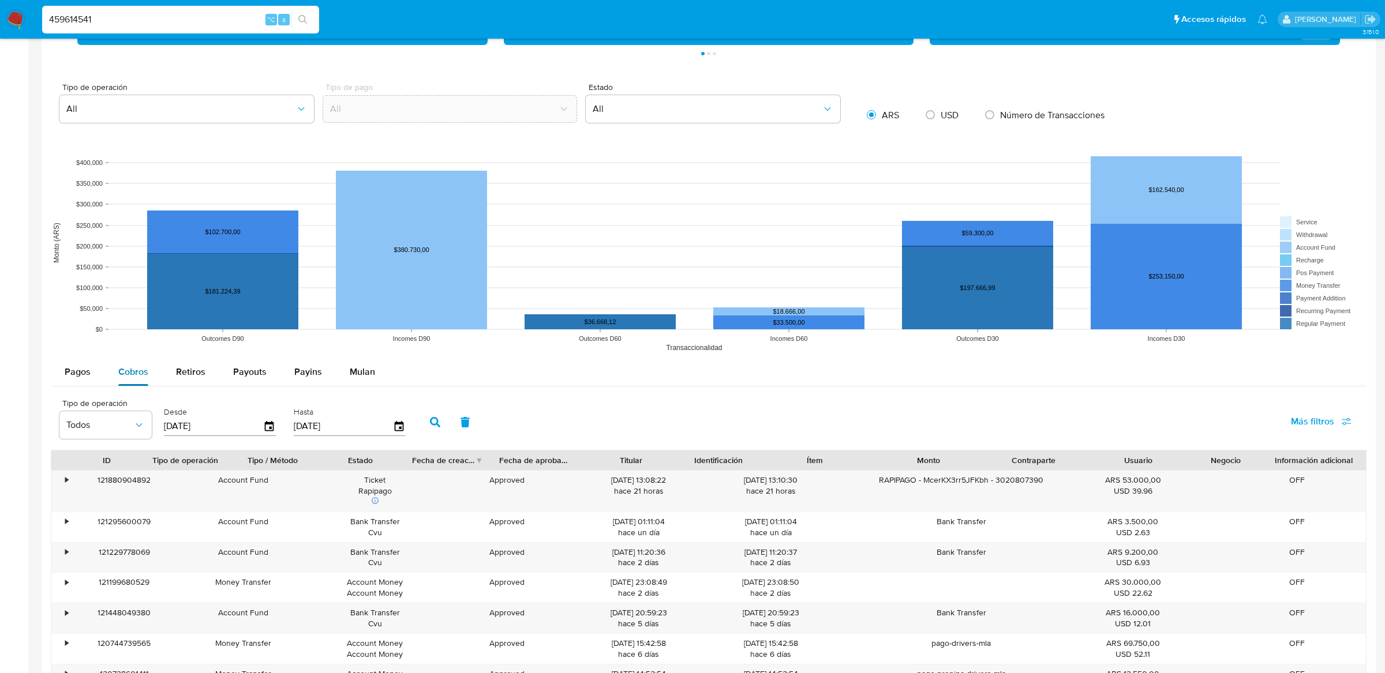
click at [148, 377] on button "Cobros" at bounding box center [133, 372] width 58 height 28
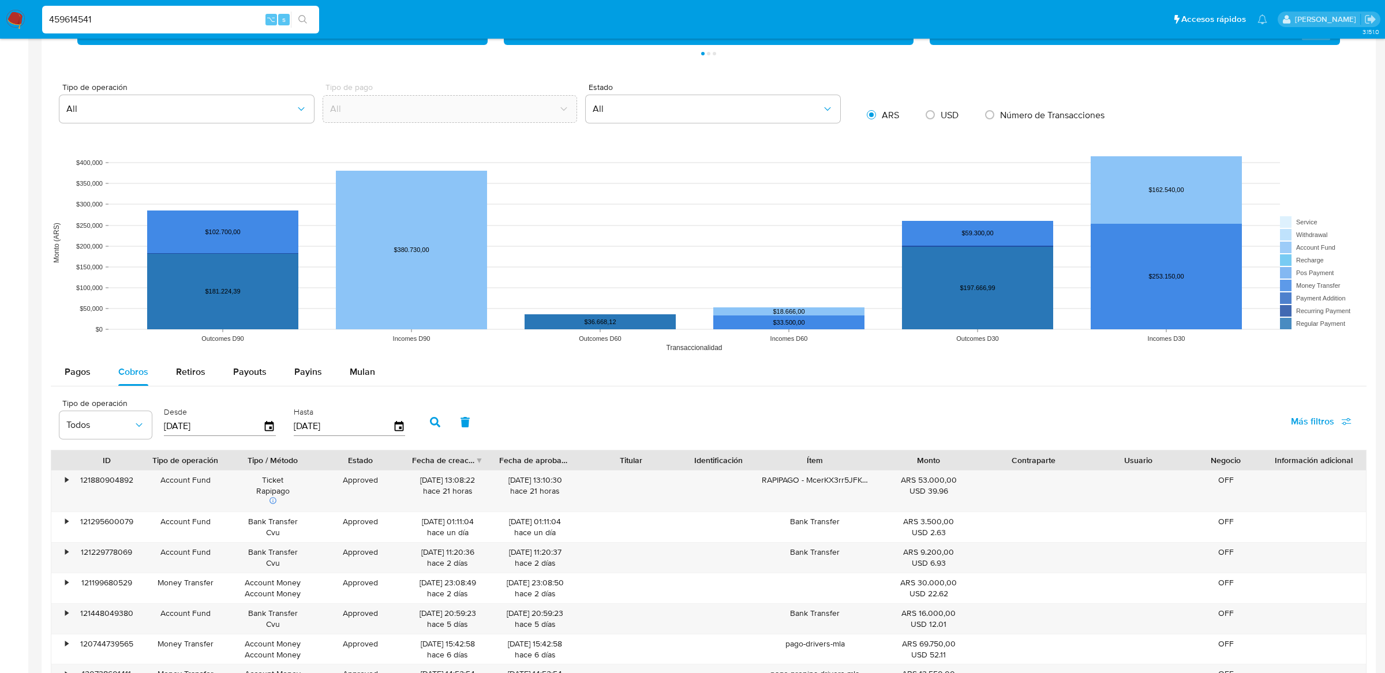
scroll to position [1106, 0]
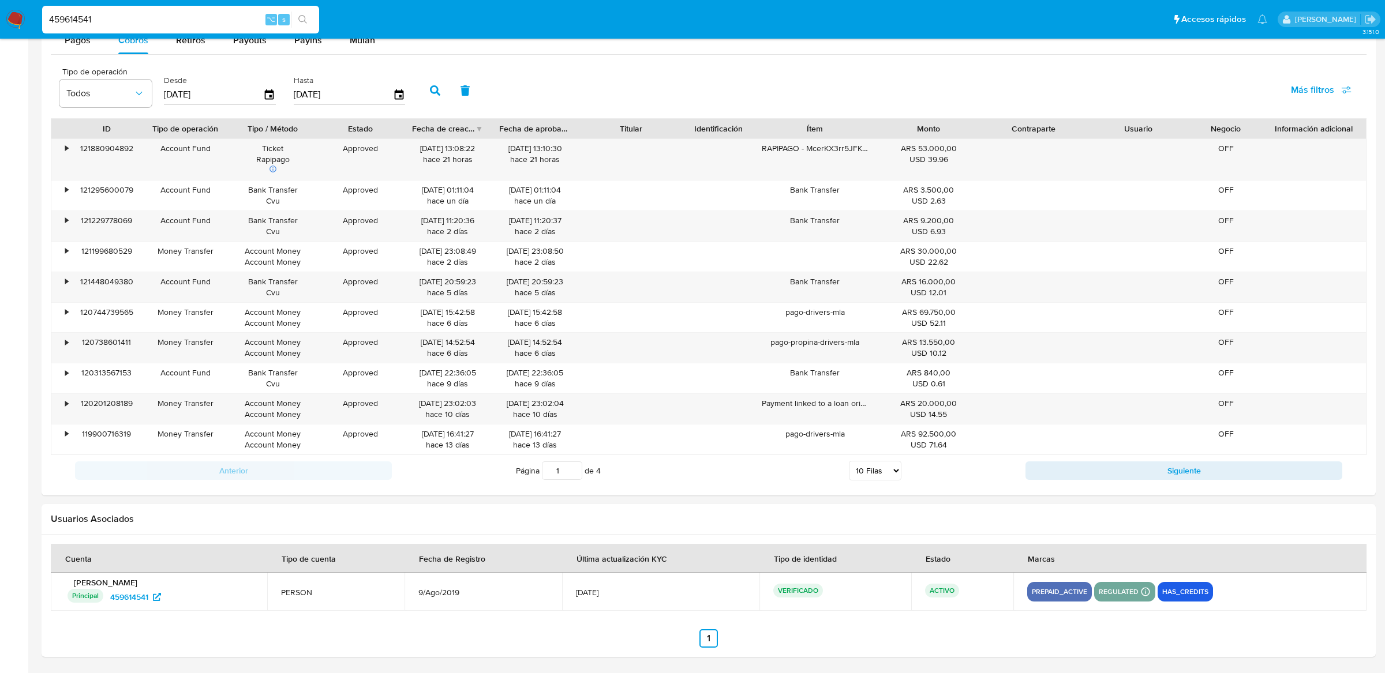
click at [106, 19] on input "459614541" at bounding box center [180, 19] width 277 height 15
paste input "1967474178"
type input "1967474178"
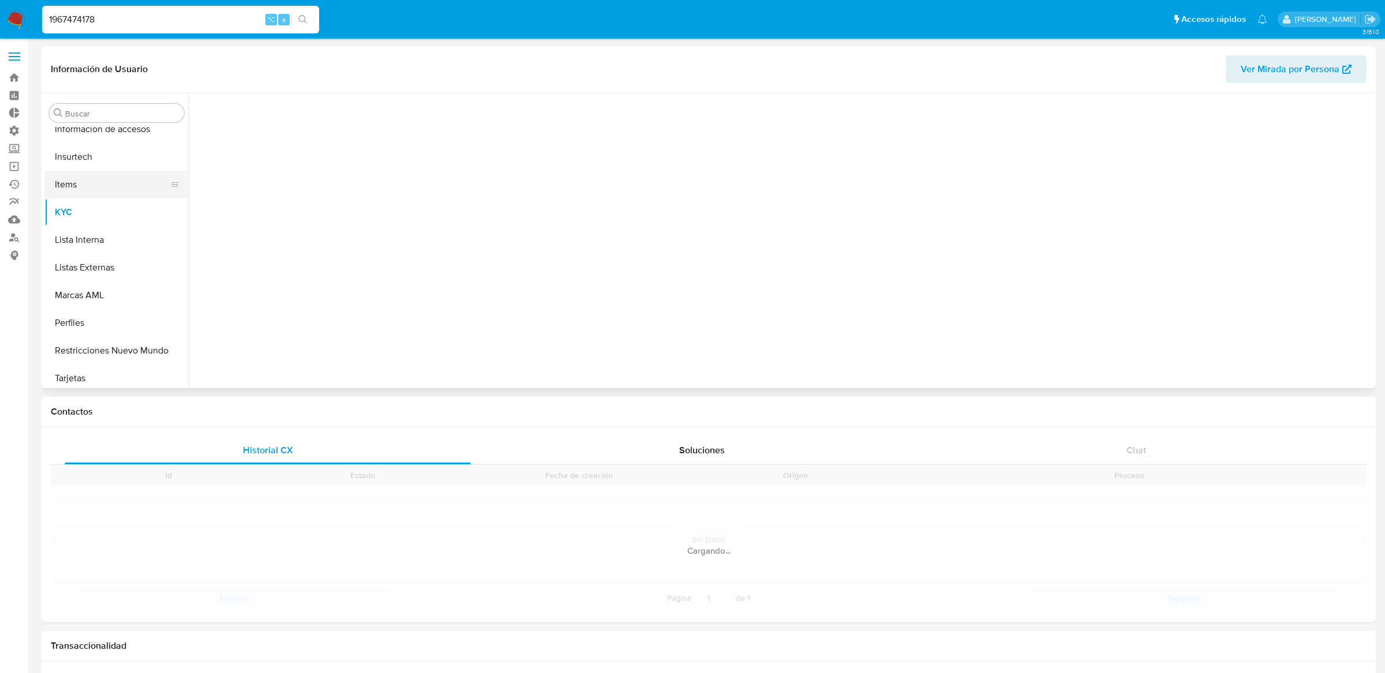
scroll to position [486, 0]
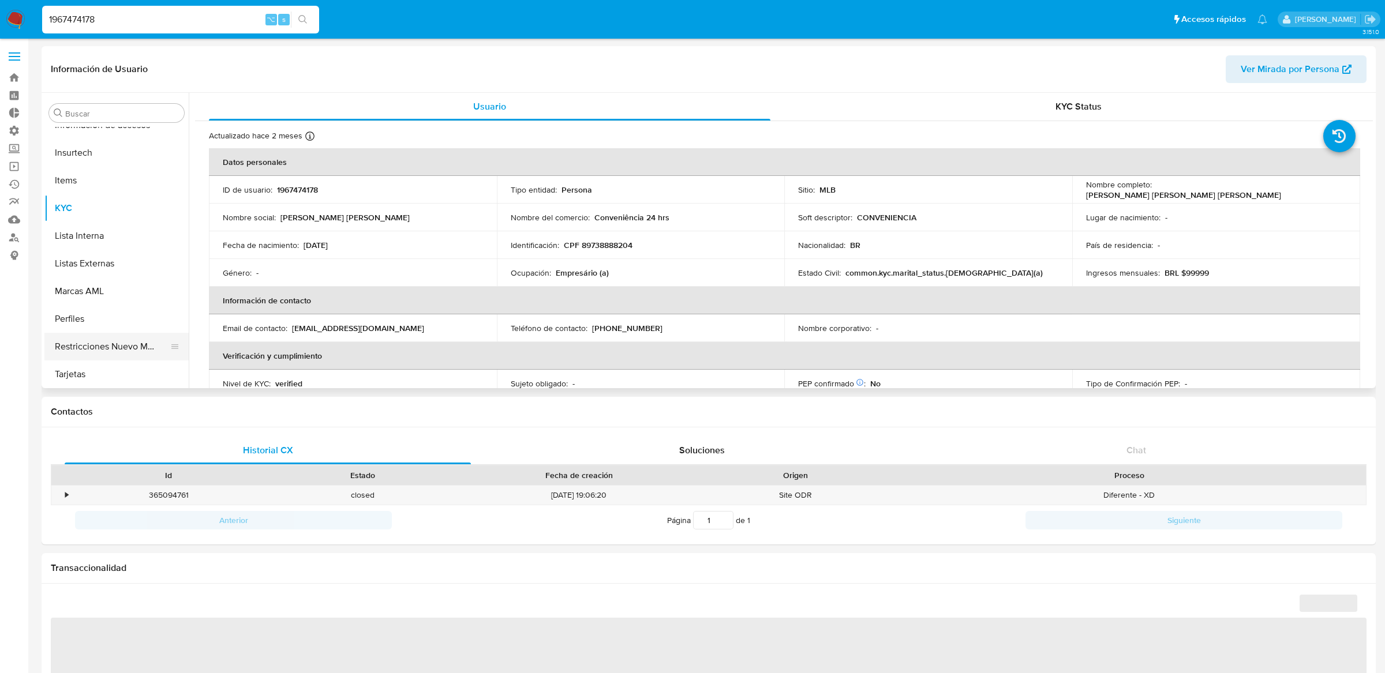
click at [134, 343] on button "Restricciones Nuevo Mundo" at bounding box center [111, 347] width 135 height 28
select select "10"
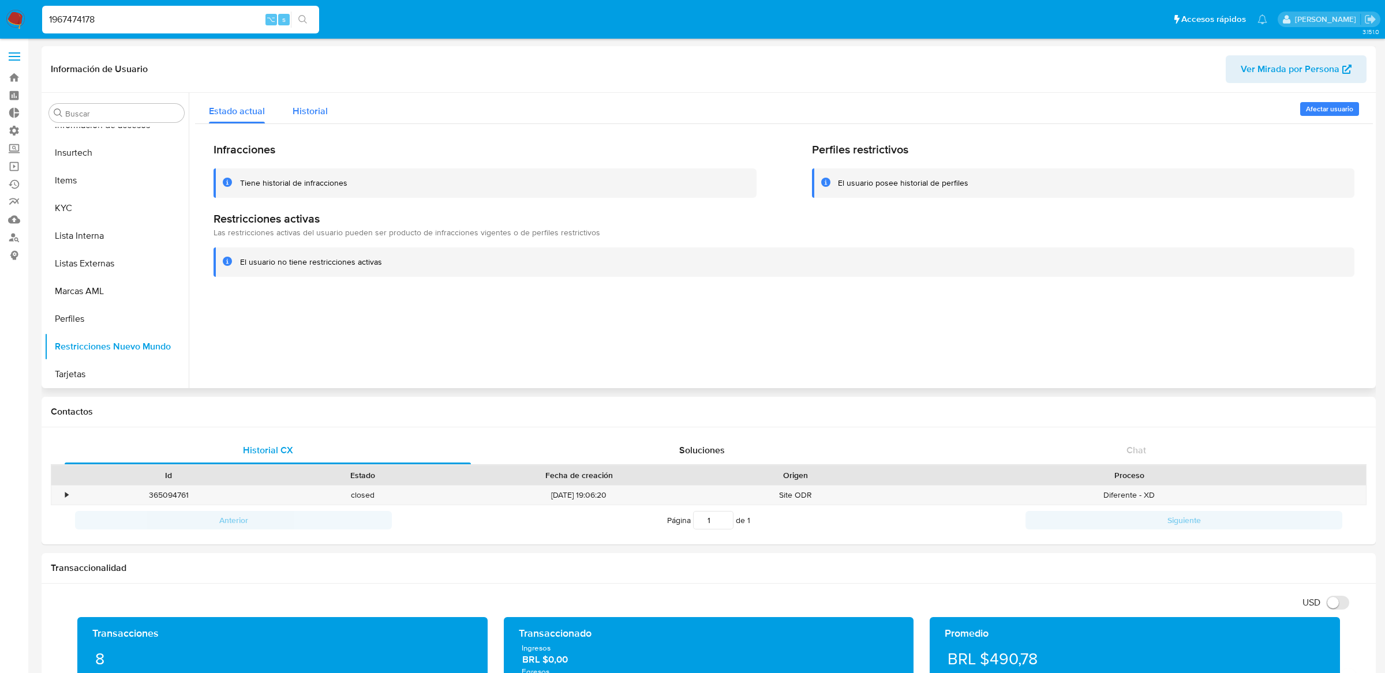
click at [320, 116] on span "Historial" at bounding box center [310, 110] width 35 height 13
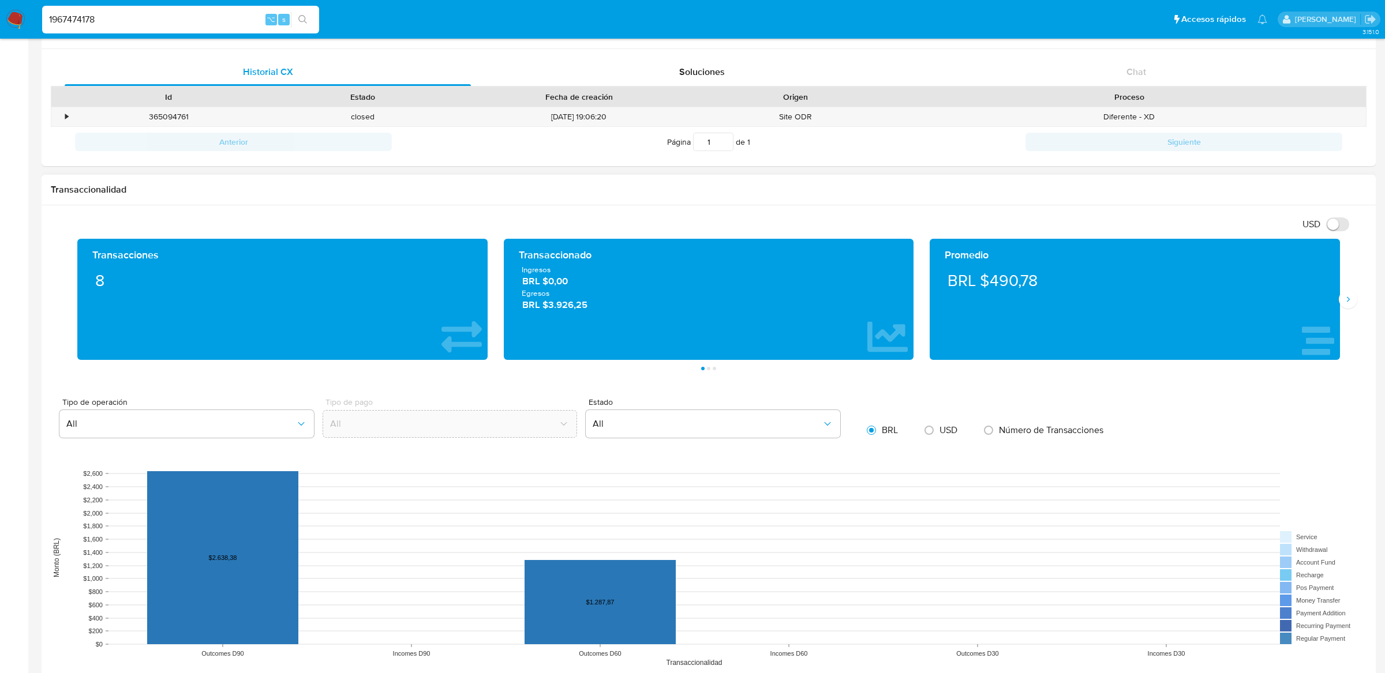
scroll to position [0, 0]
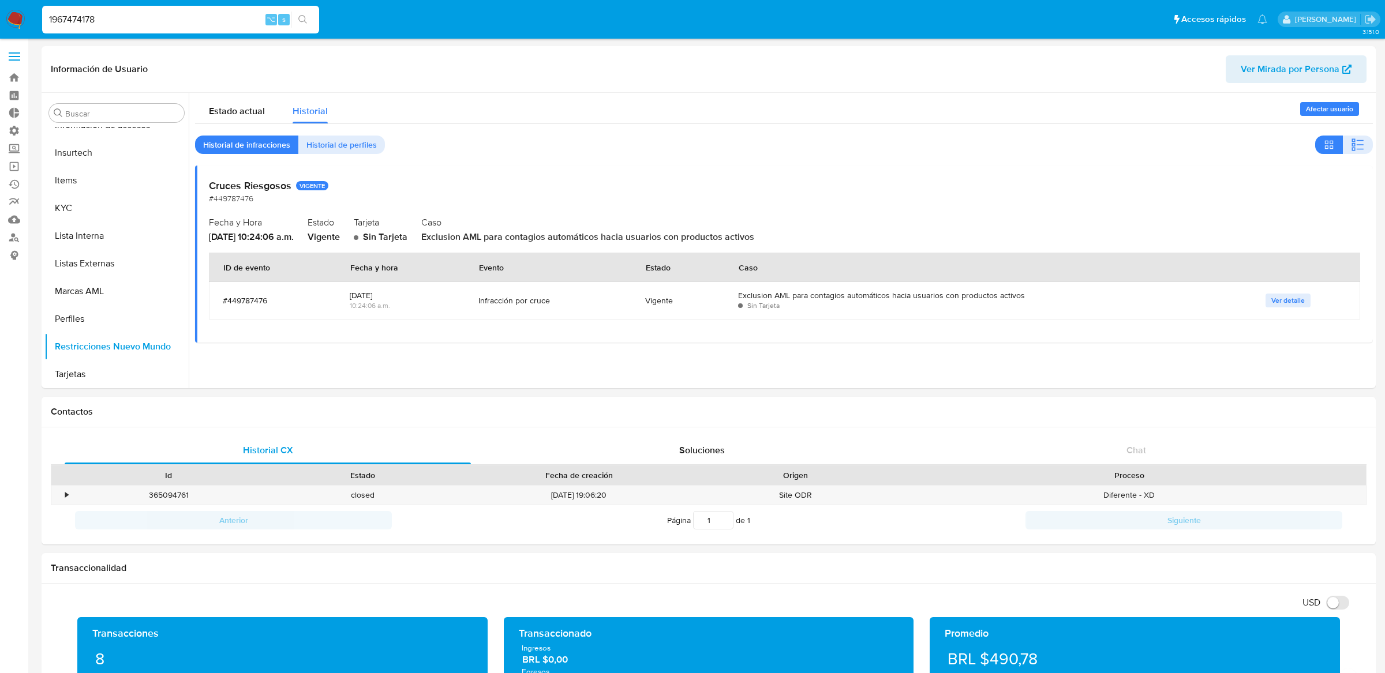
click at [178, 12] on input "1967474178" at bounding box center [180, 19] width 277 height 15
click at [178, 17] on input "1967474178" at bounding box center [180, 19] width 277 height 15
paste input "718948806"
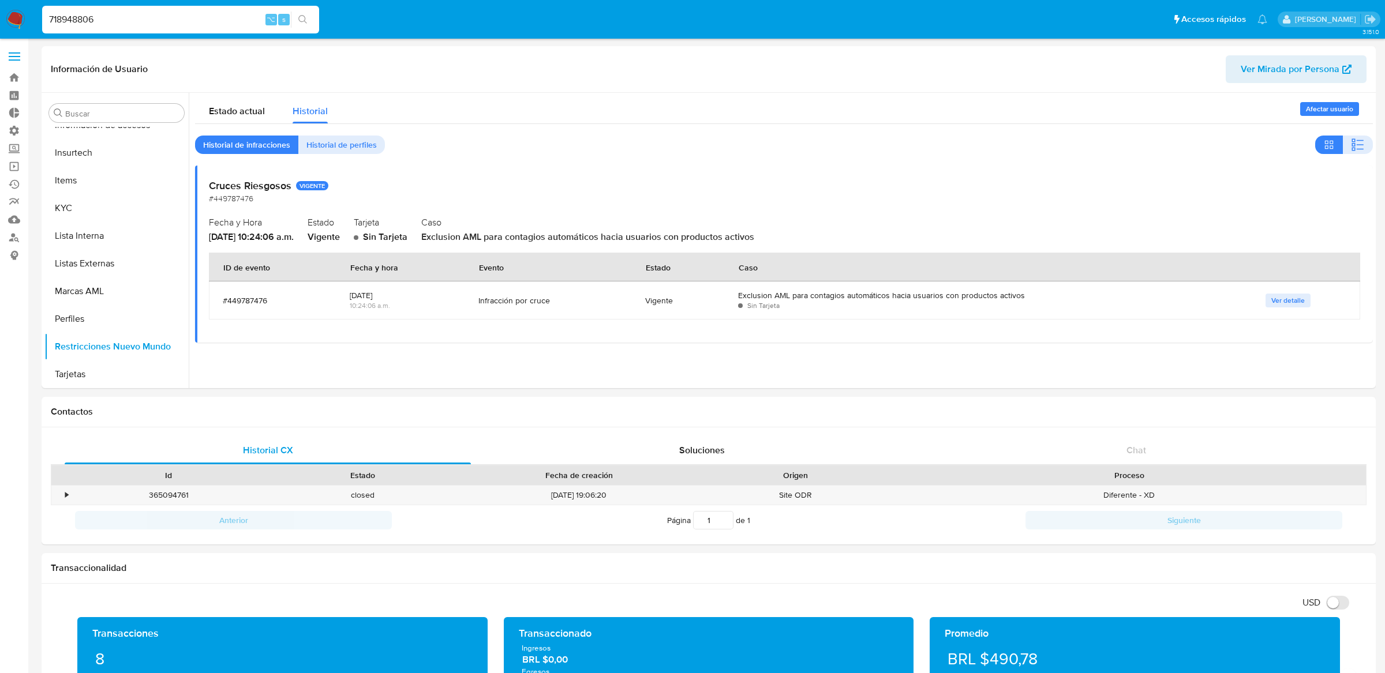
type input "718948806"
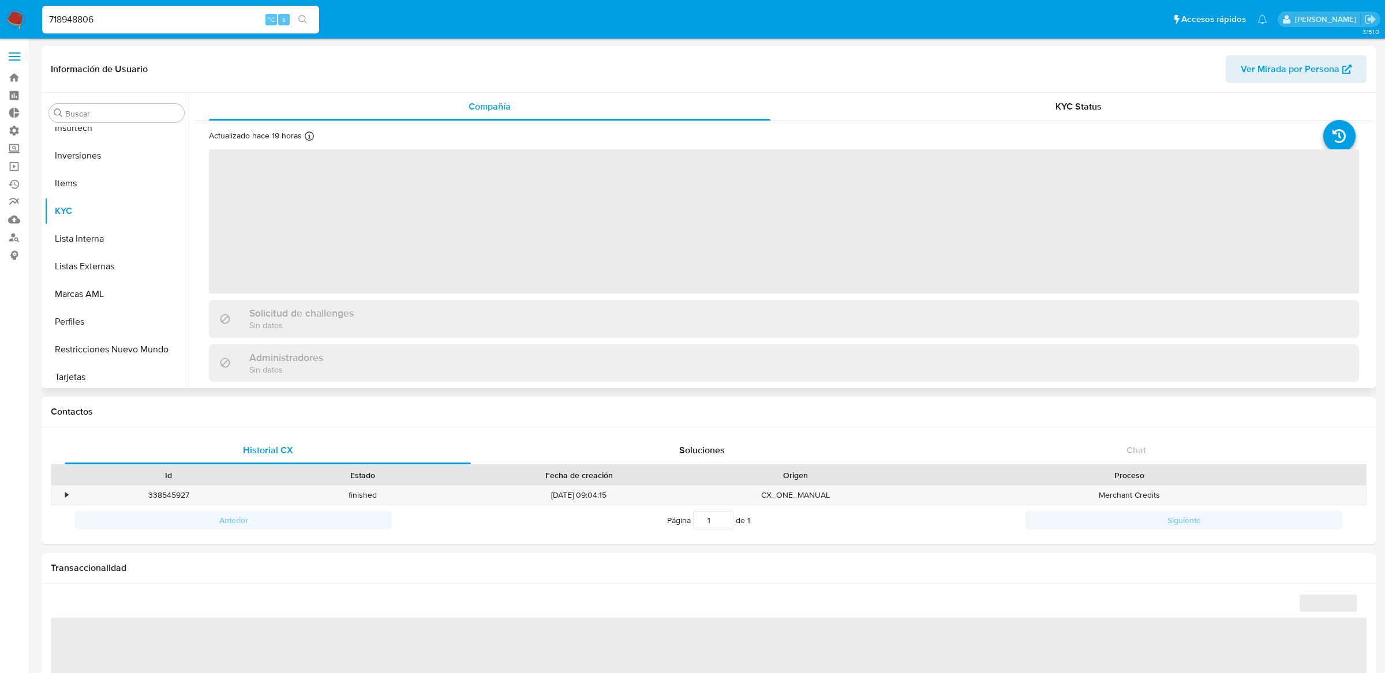
scroll to position [515, 0]
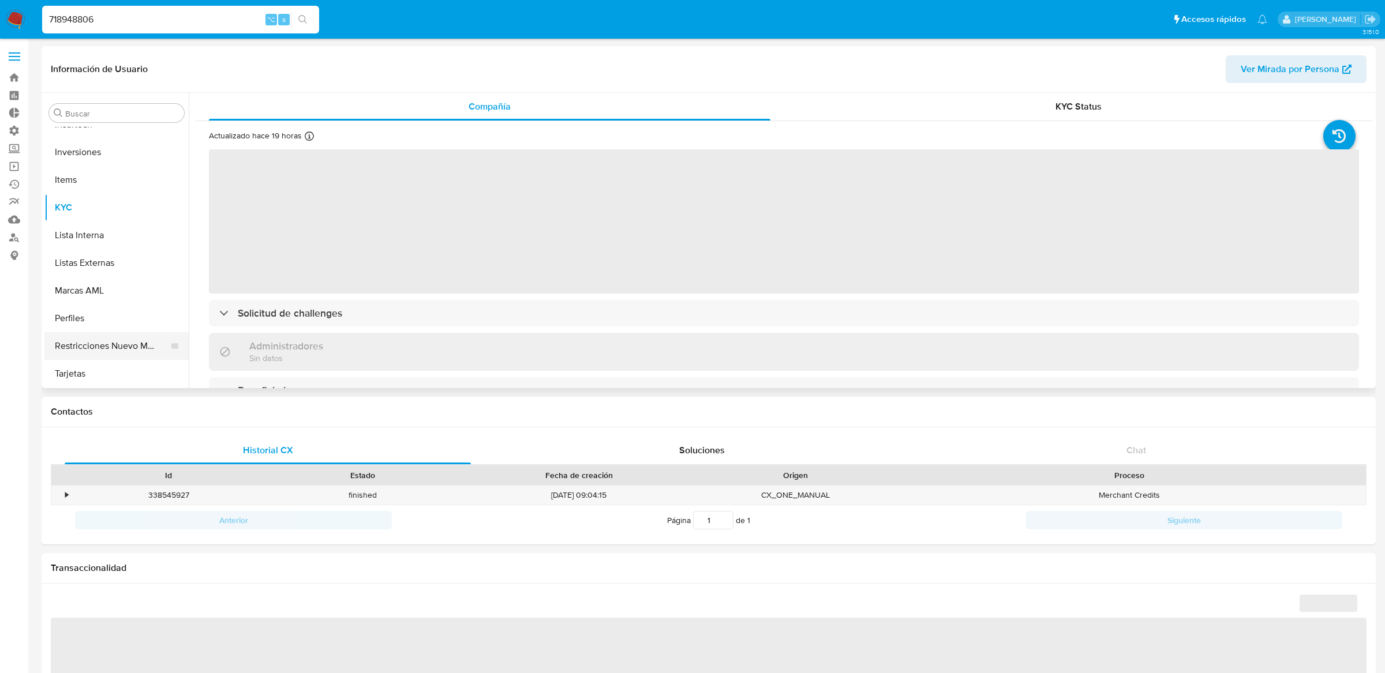
select select "10"
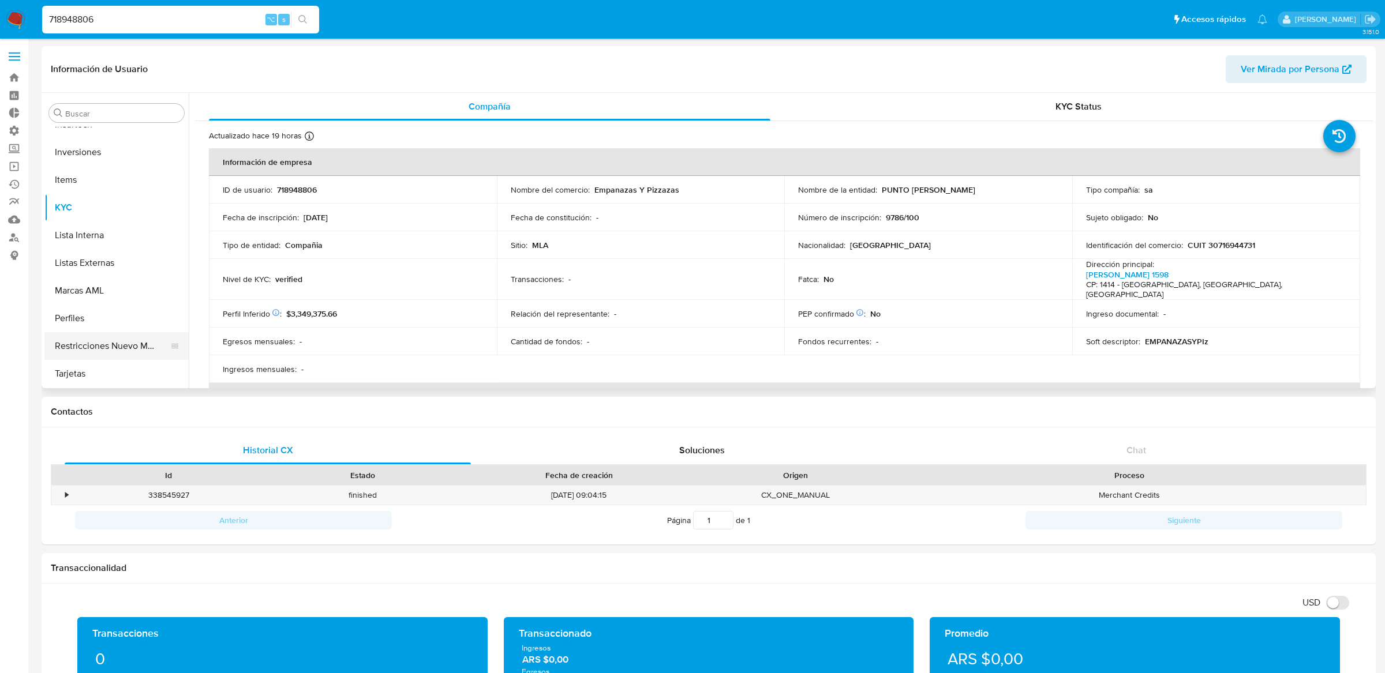
click at [138, 347] on button "Restricciones Nuevo Mundo" at bounding box center [111, 346] width 135 height 28
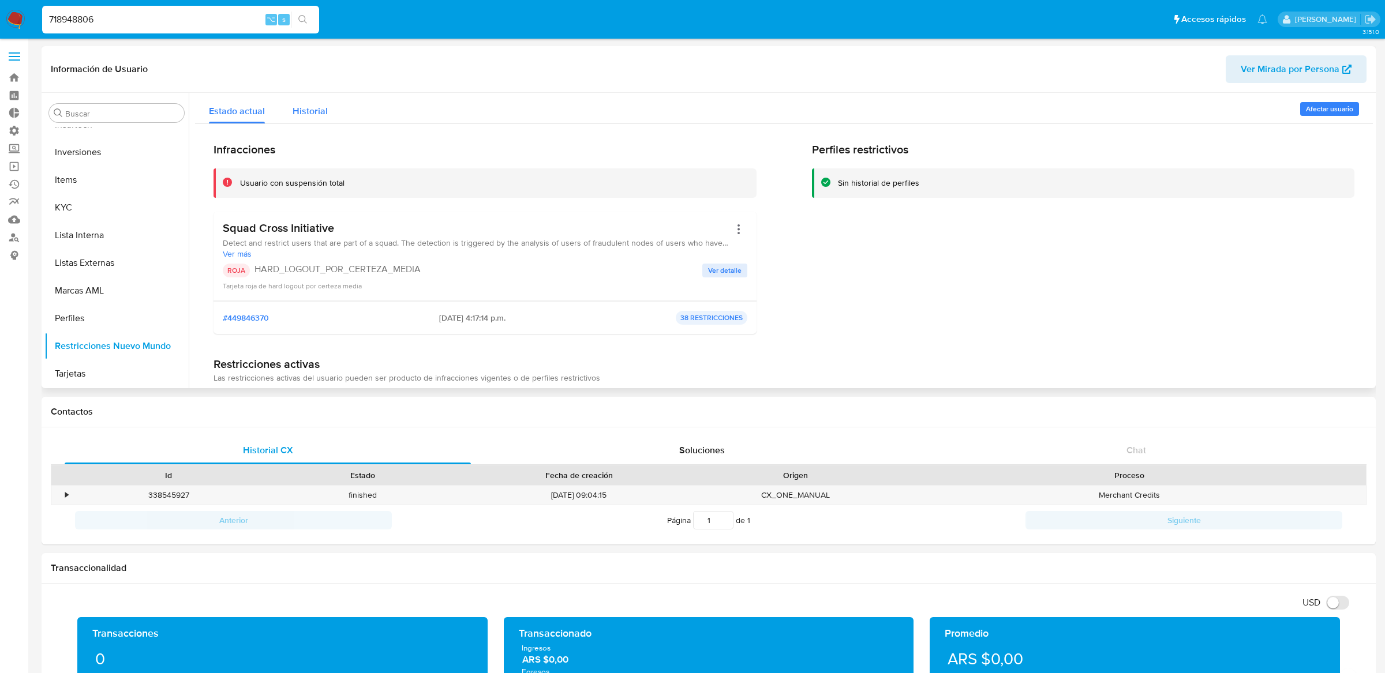
click at [315, 113] on span "Historial" at bounding box center [310, 110] width 35 height 13
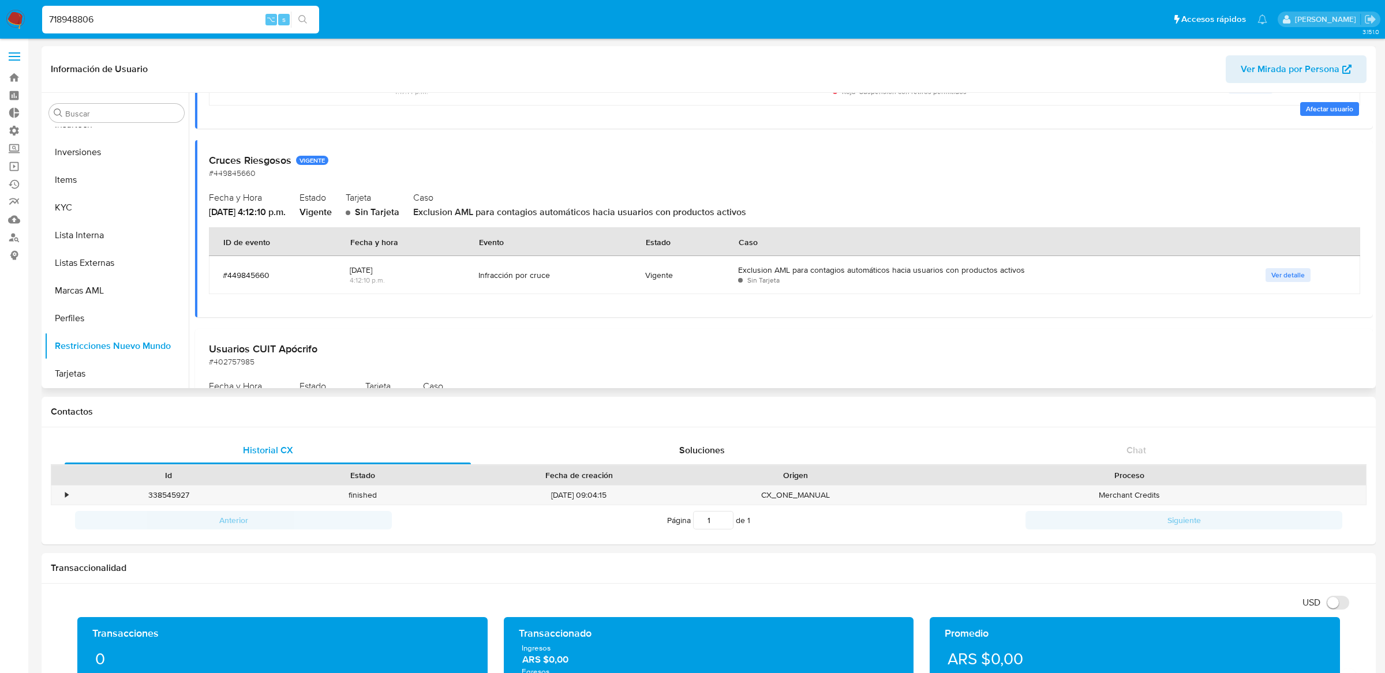
scroll to position [0, 0]
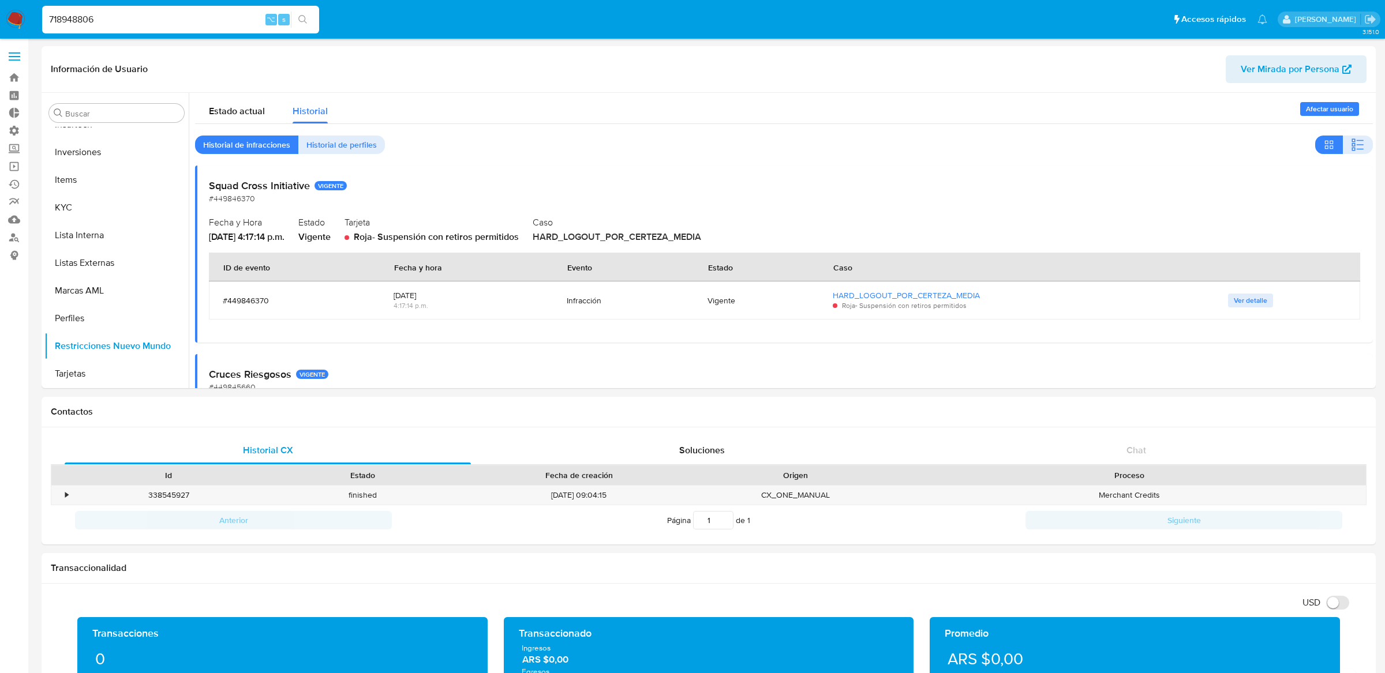
click at [224, 23] on input "718948806" at bounding box center [180, 19] width 277 height 15
paste input "2460319921"
type input "2460319921"
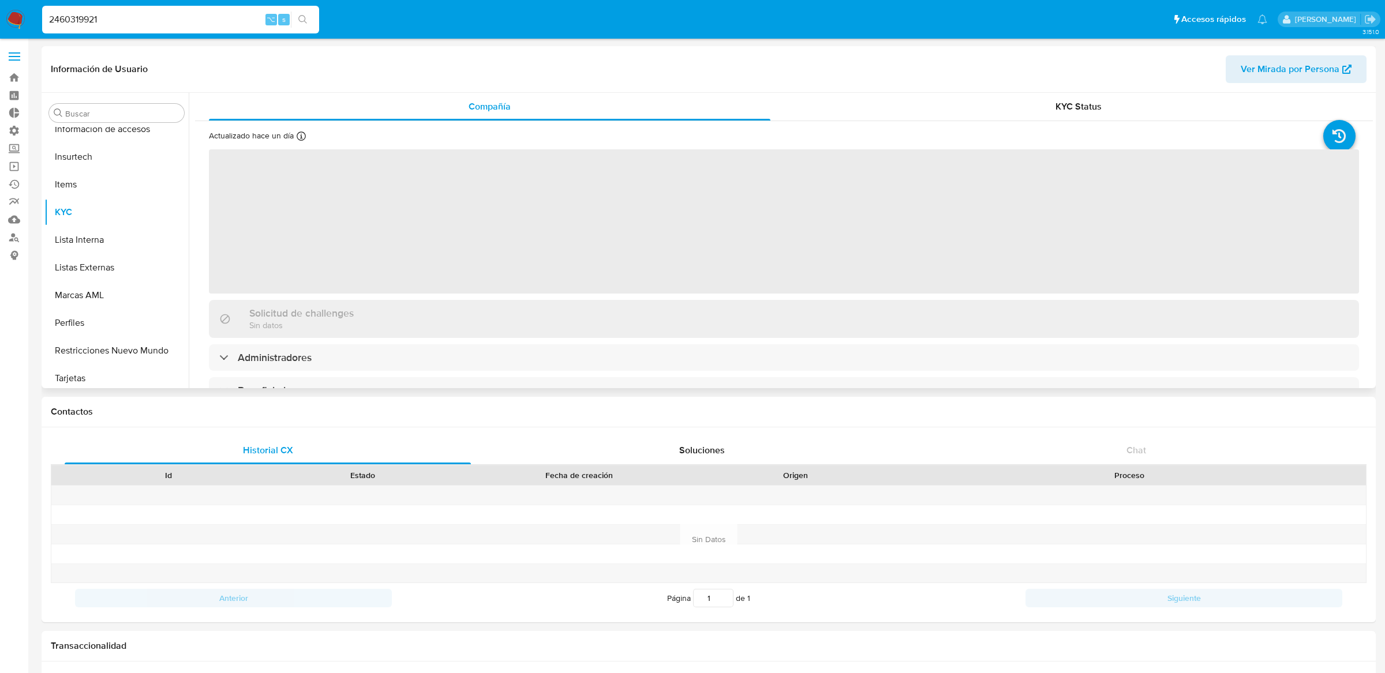
scroll to position [486, 0]
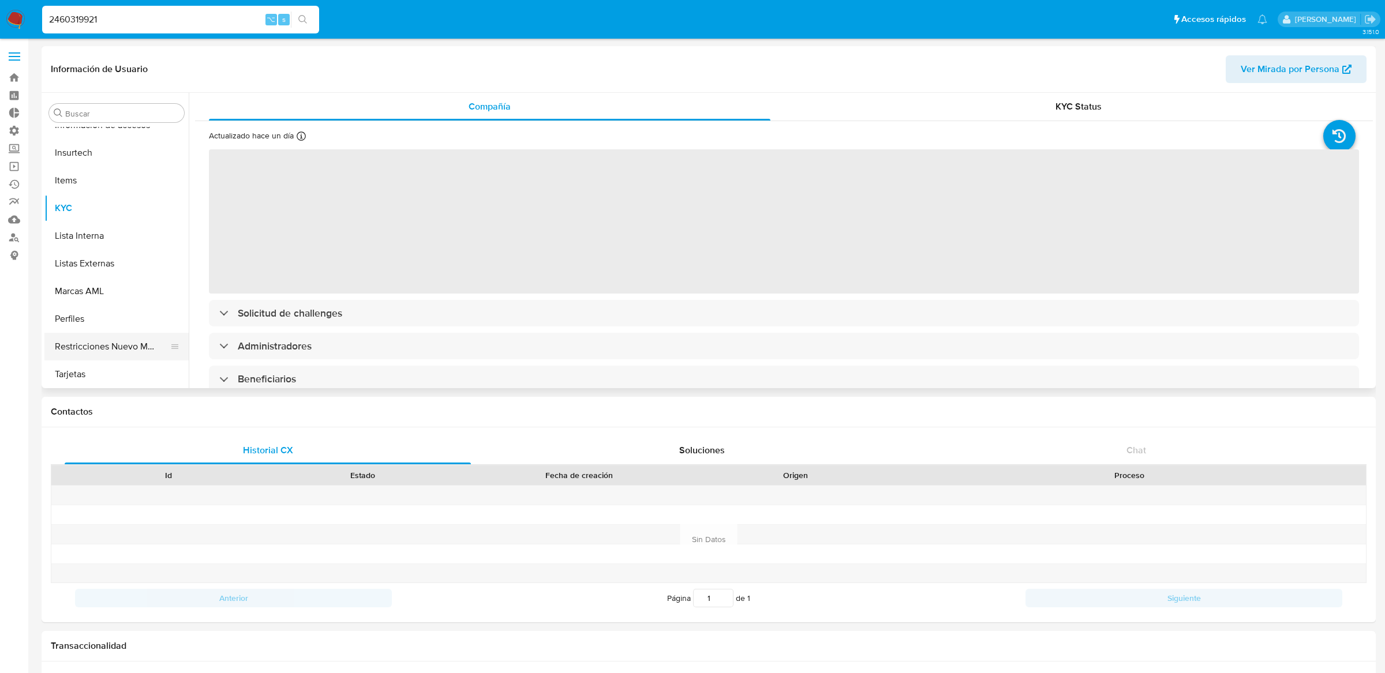
click at [130, 340] on button "Restricciones Nuevo Mundo" at bounding box center [111, 347] width 135 height 28
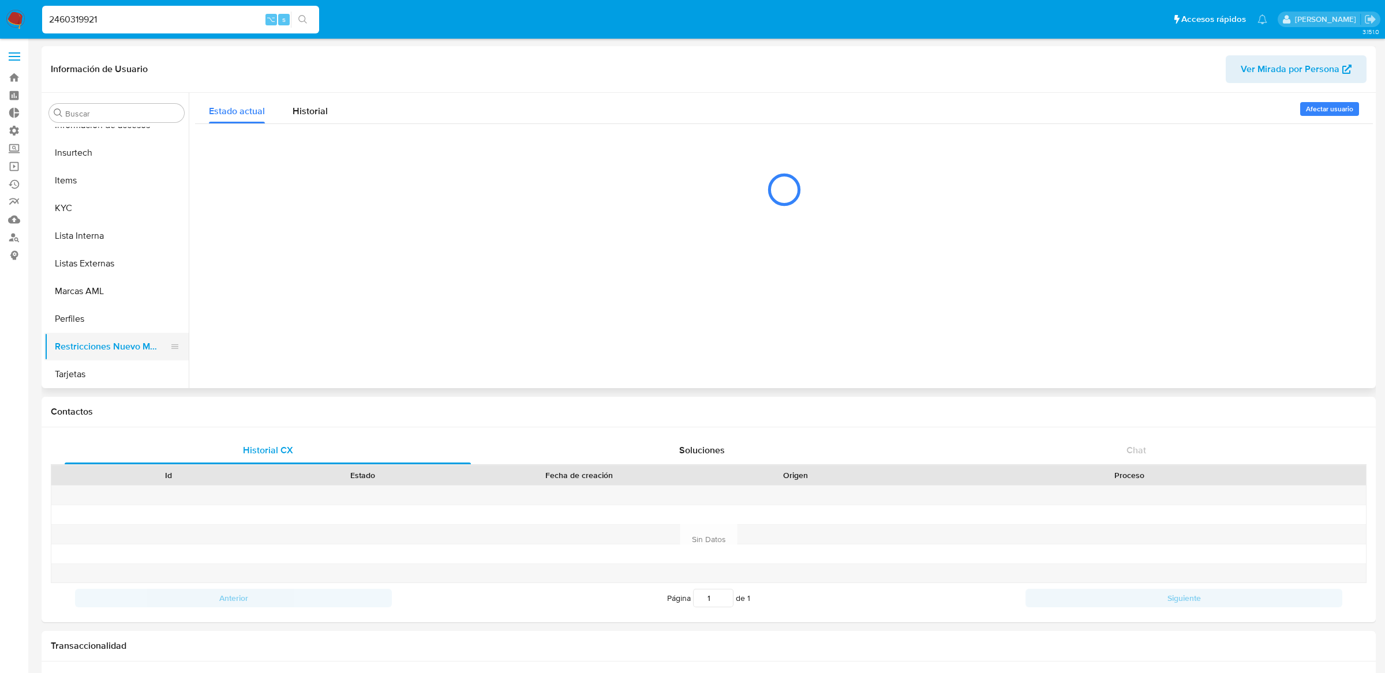
select select "10"
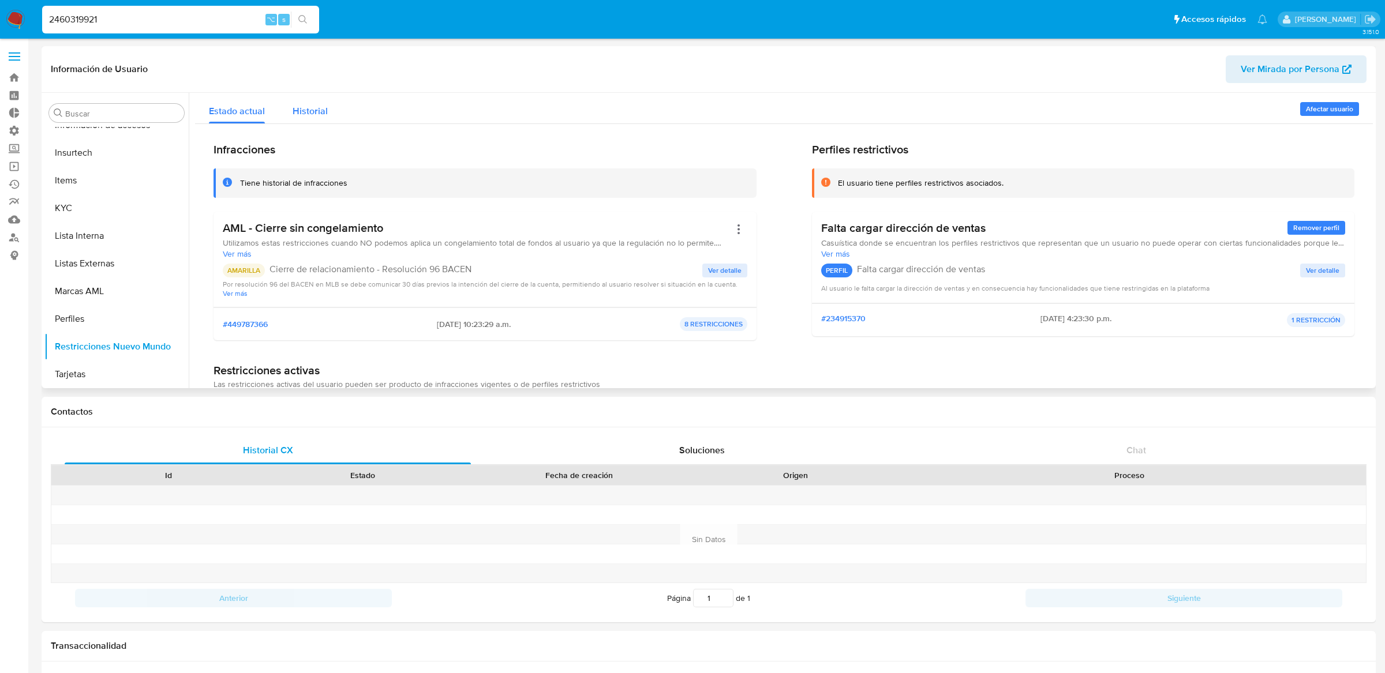
click at [314, 113] on span "Historial" at bounding box center [310, 110] width 35 height 13
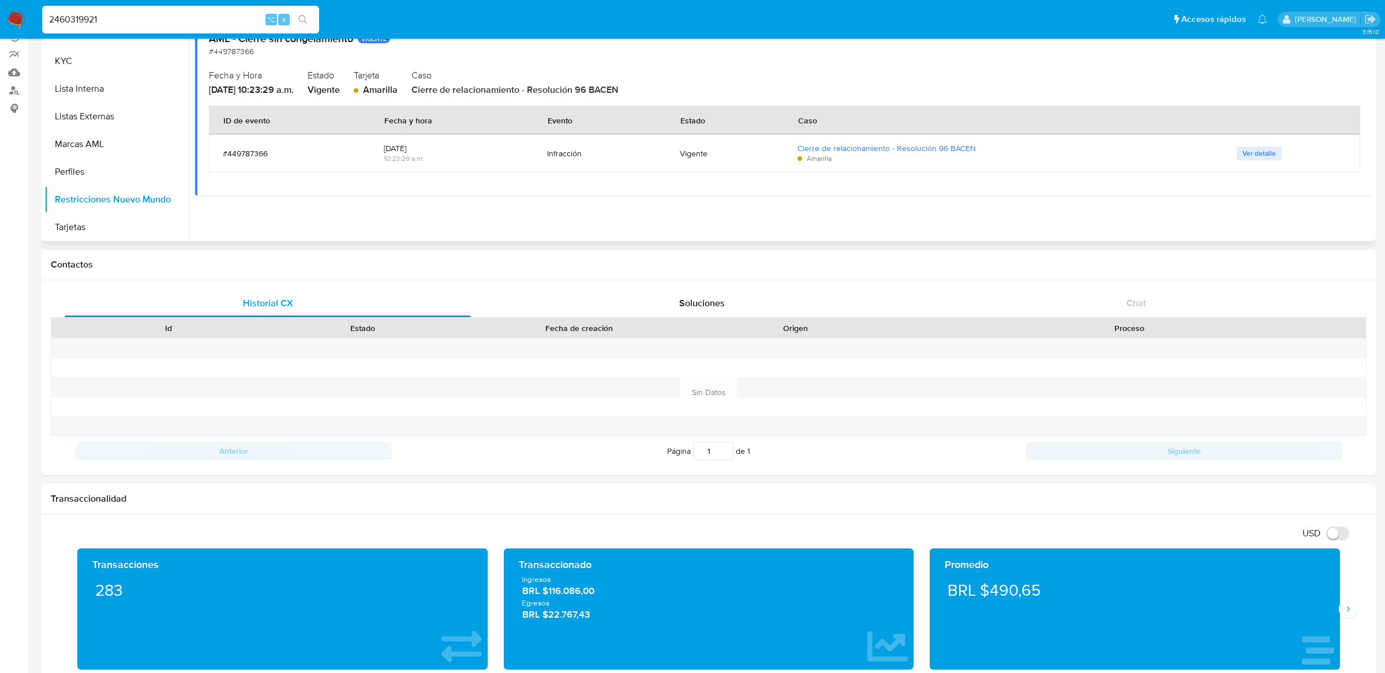
scroll to position [0, 0]
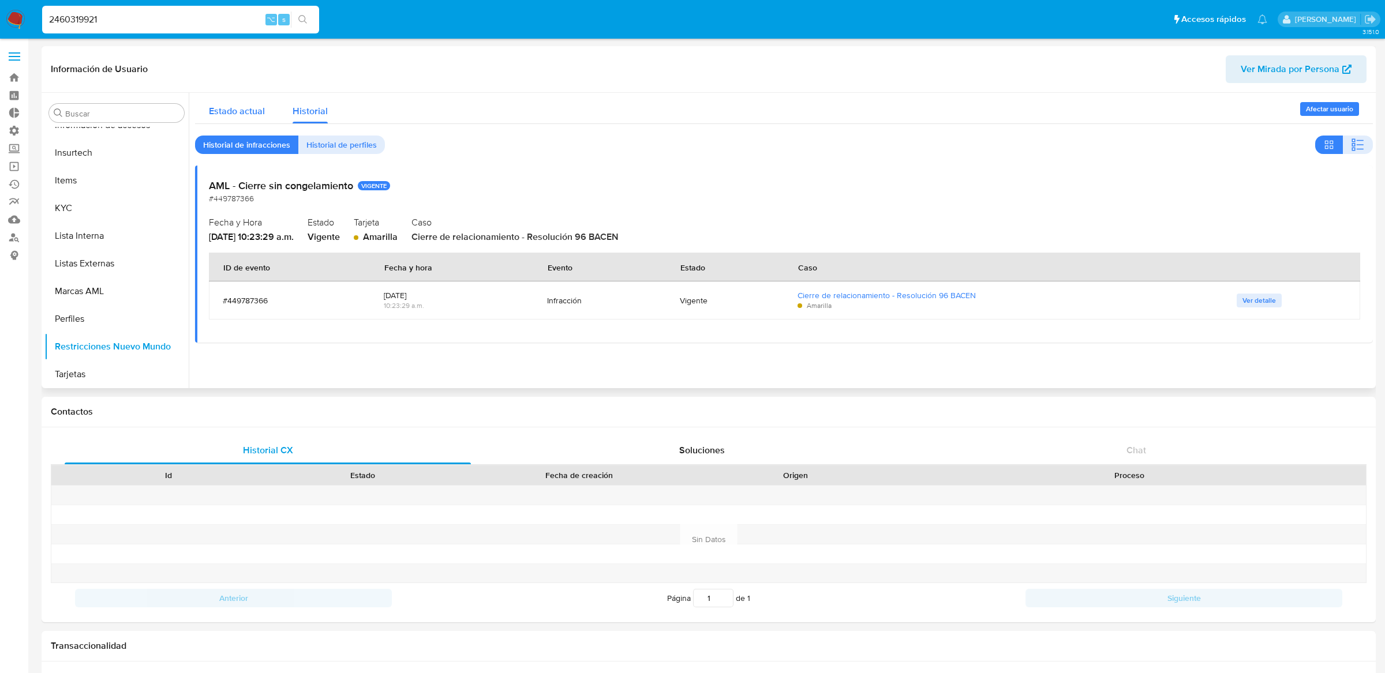
click at [251, 103] on div "Estado actual" at bounding box center [237, 108] width 56 height 31
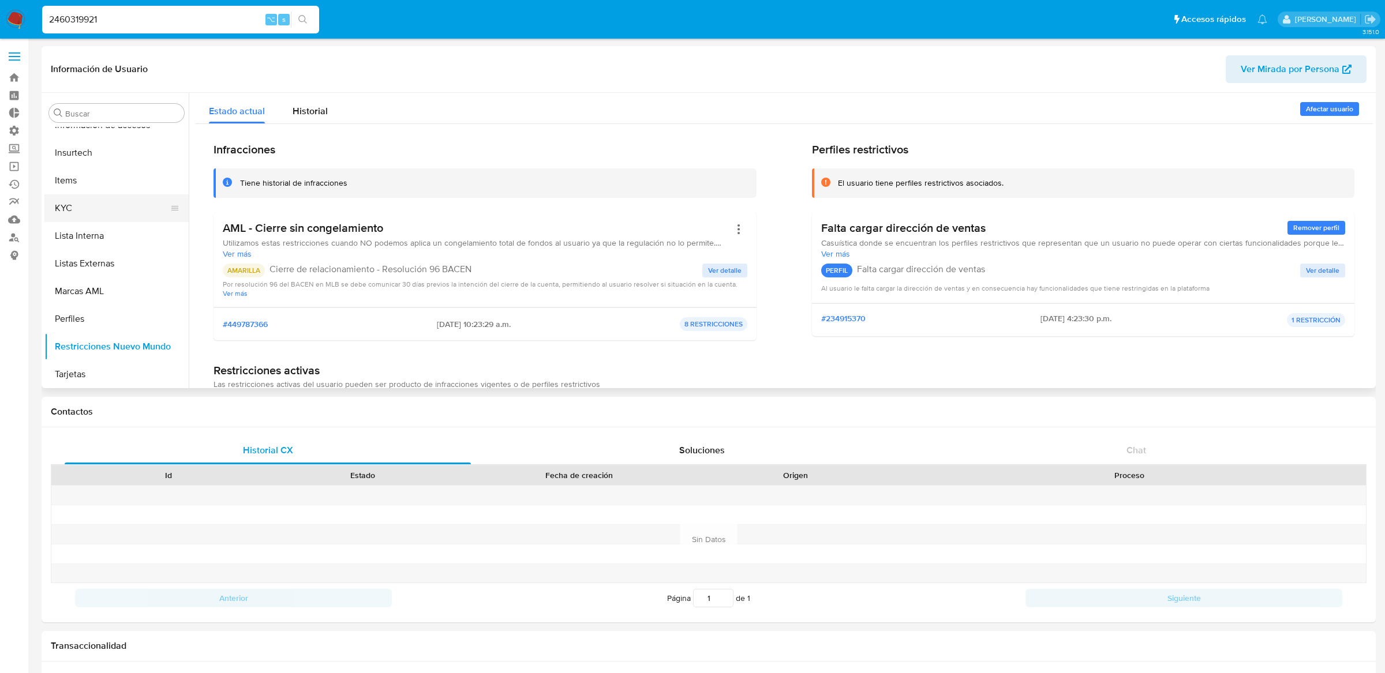
click at [138, 207] on button "KYC" at bounding box center [111, 208] width 135 height 28
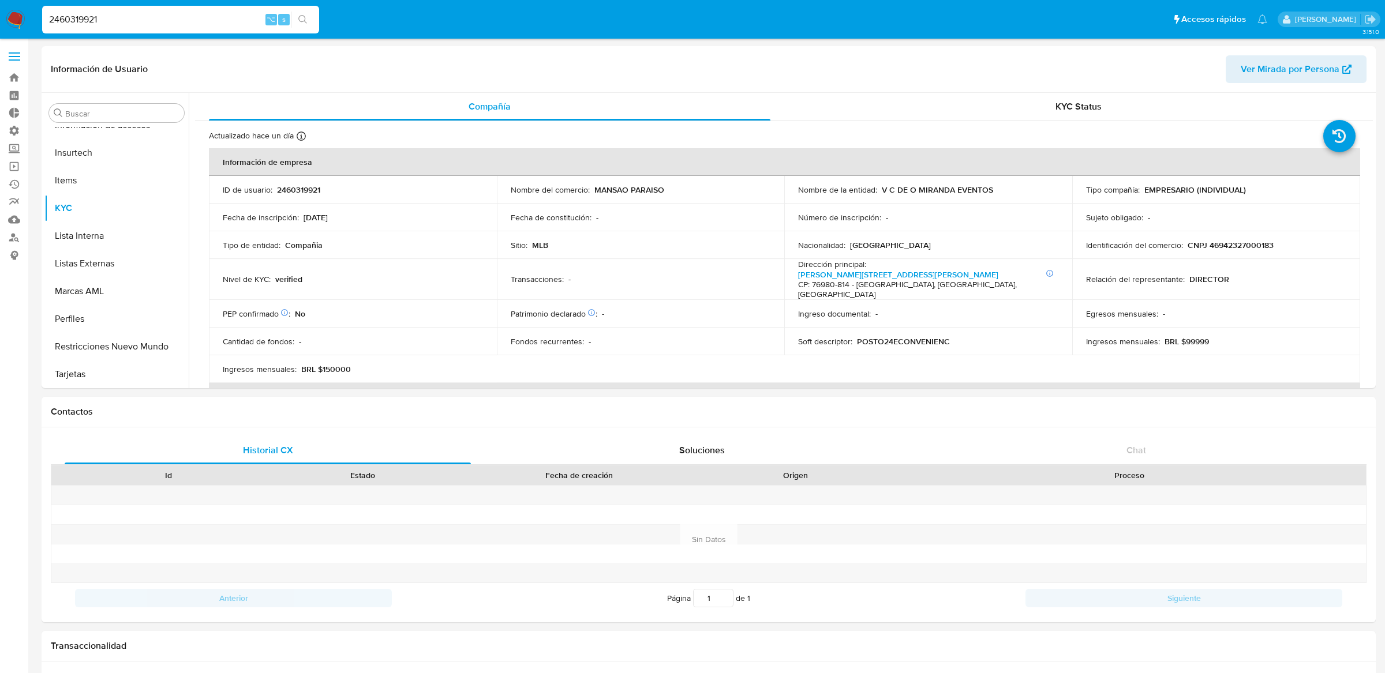
click at [155, 12] on input "2460319921" at bounding box center [180, 19] width 277 height 15
paste input "1967474178"
type input "1967474178"
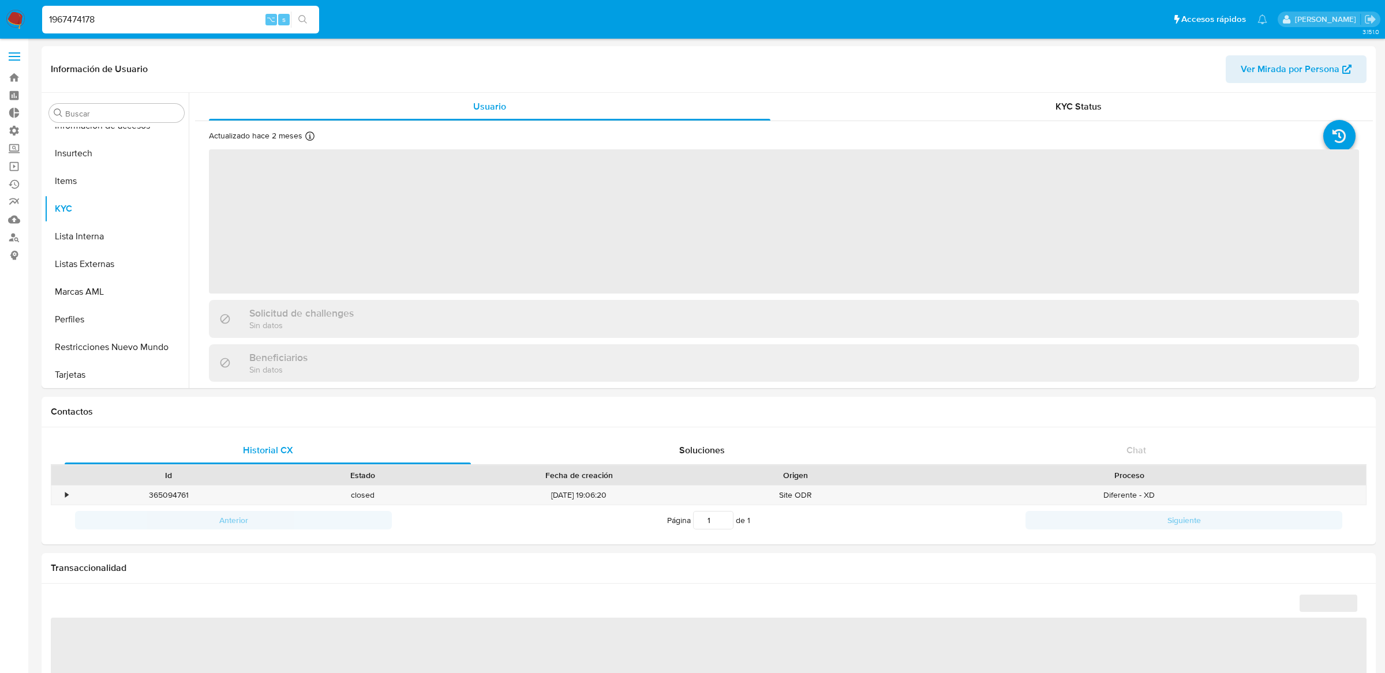
scroll to position [486, 0]
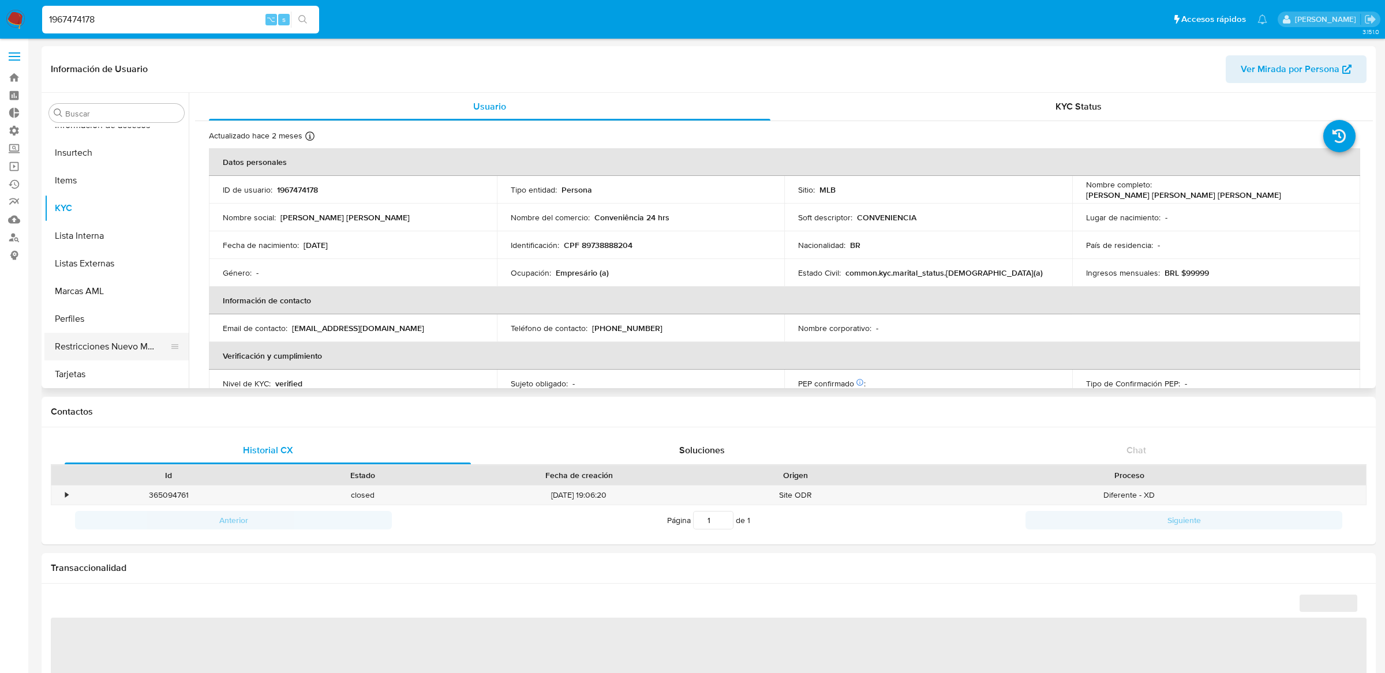
select select "10"
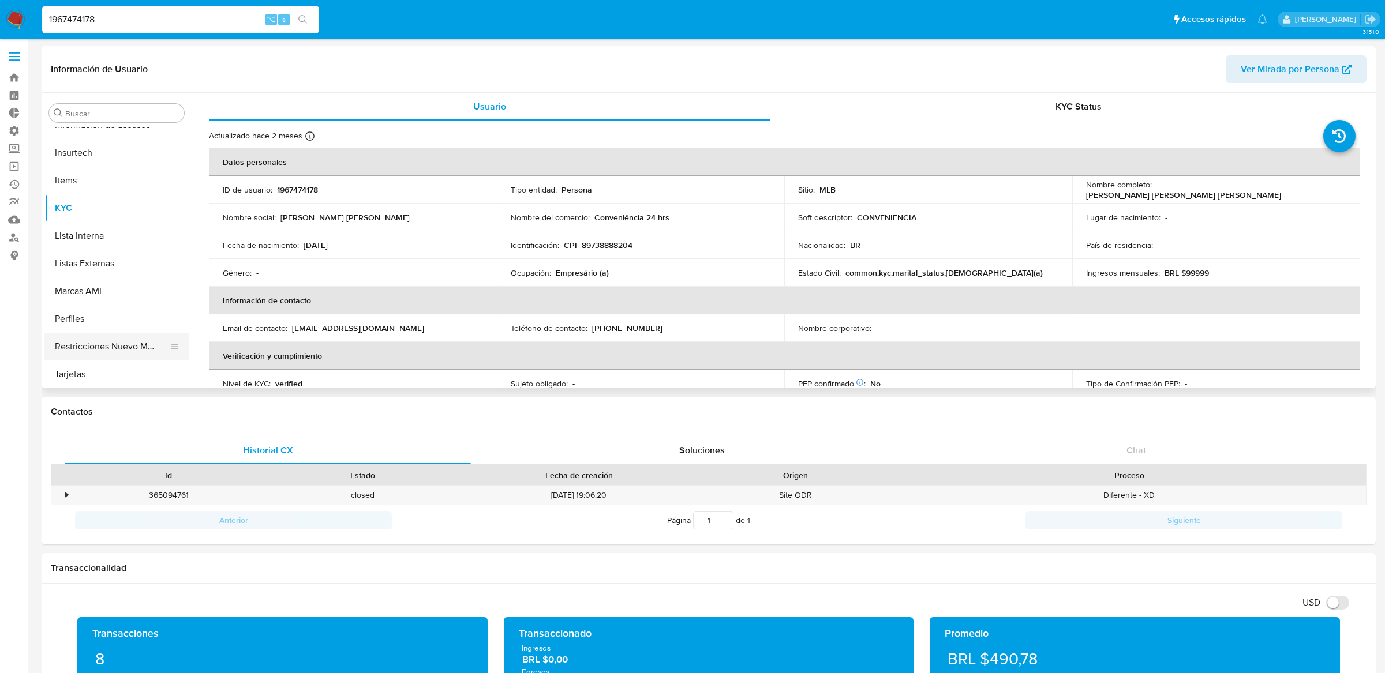
click at [107, 336] on button "Restricciones Nuevo Mundo" at bounding box center [111, 347] width 135 height 28
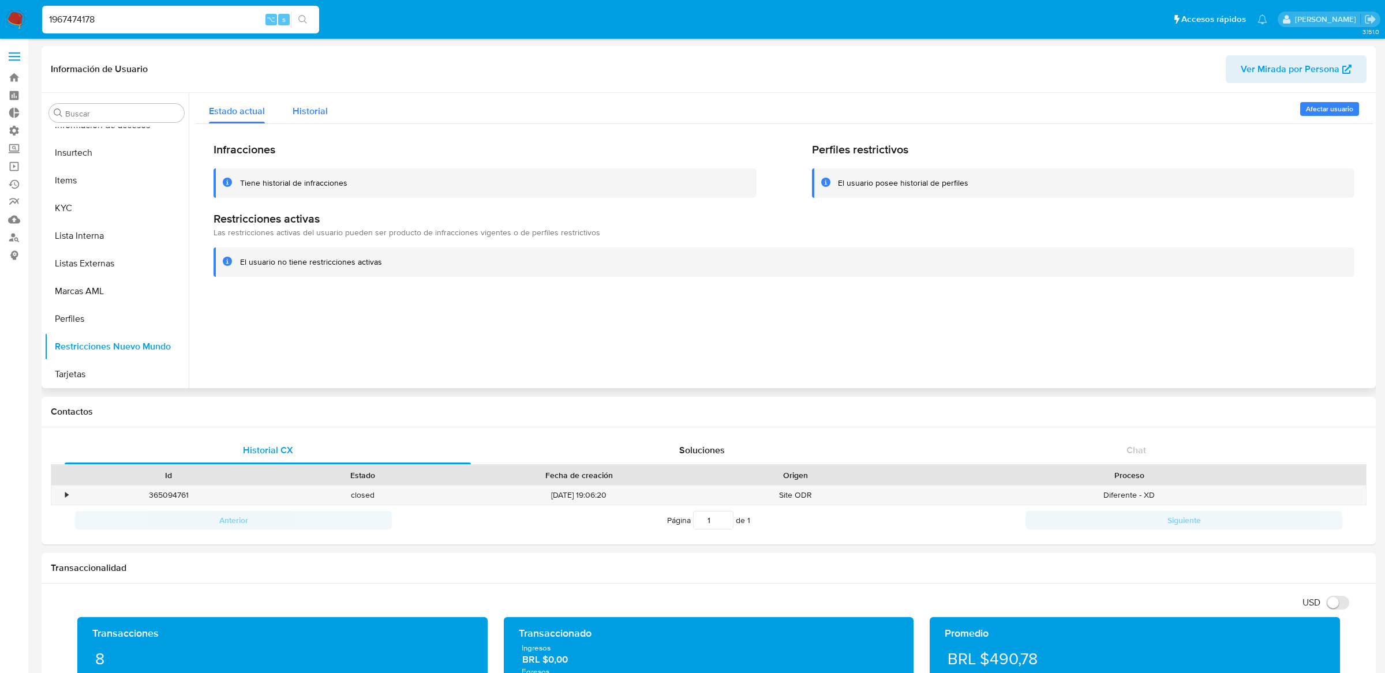
click at [338, 105] on button "Historial" at bounding box center [310, 108] width 63 height 31
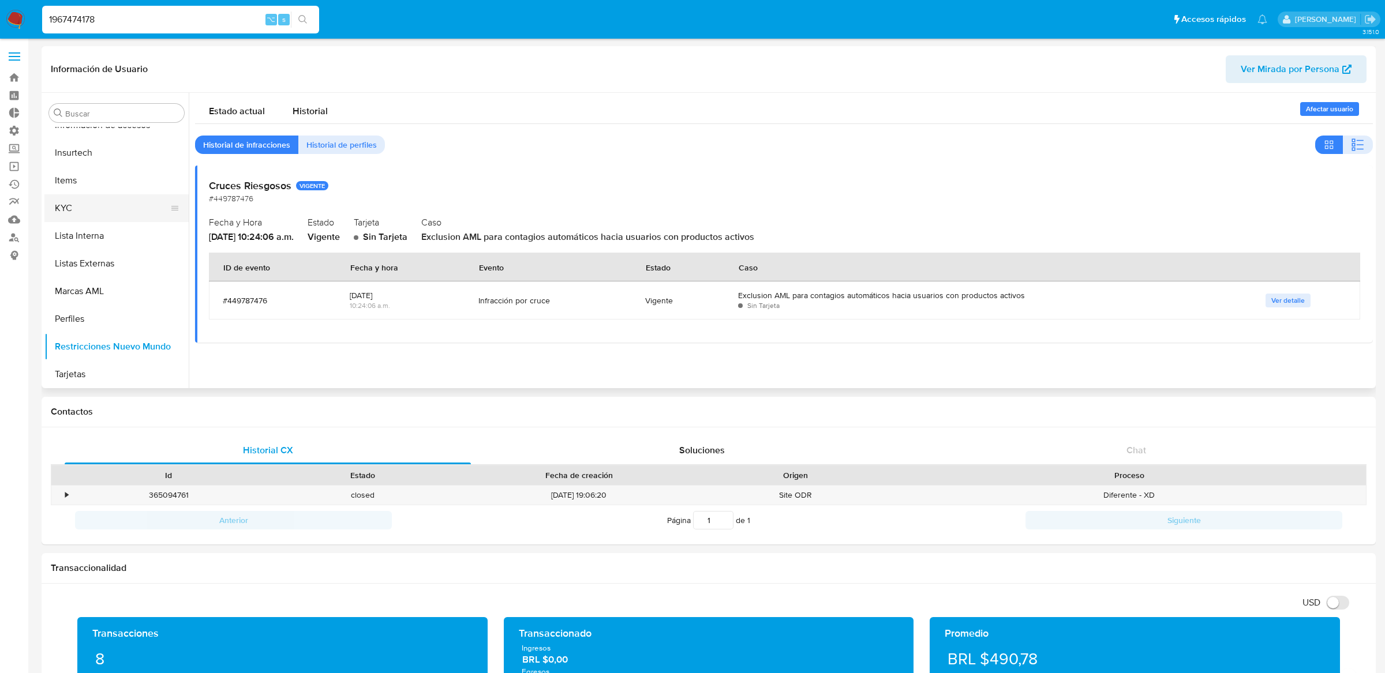
click at [145, 214] on button "KYC" at bounding box center [111, 208] width 135 height 28
